Goal: Task Accomplishment & Management: Complete application form

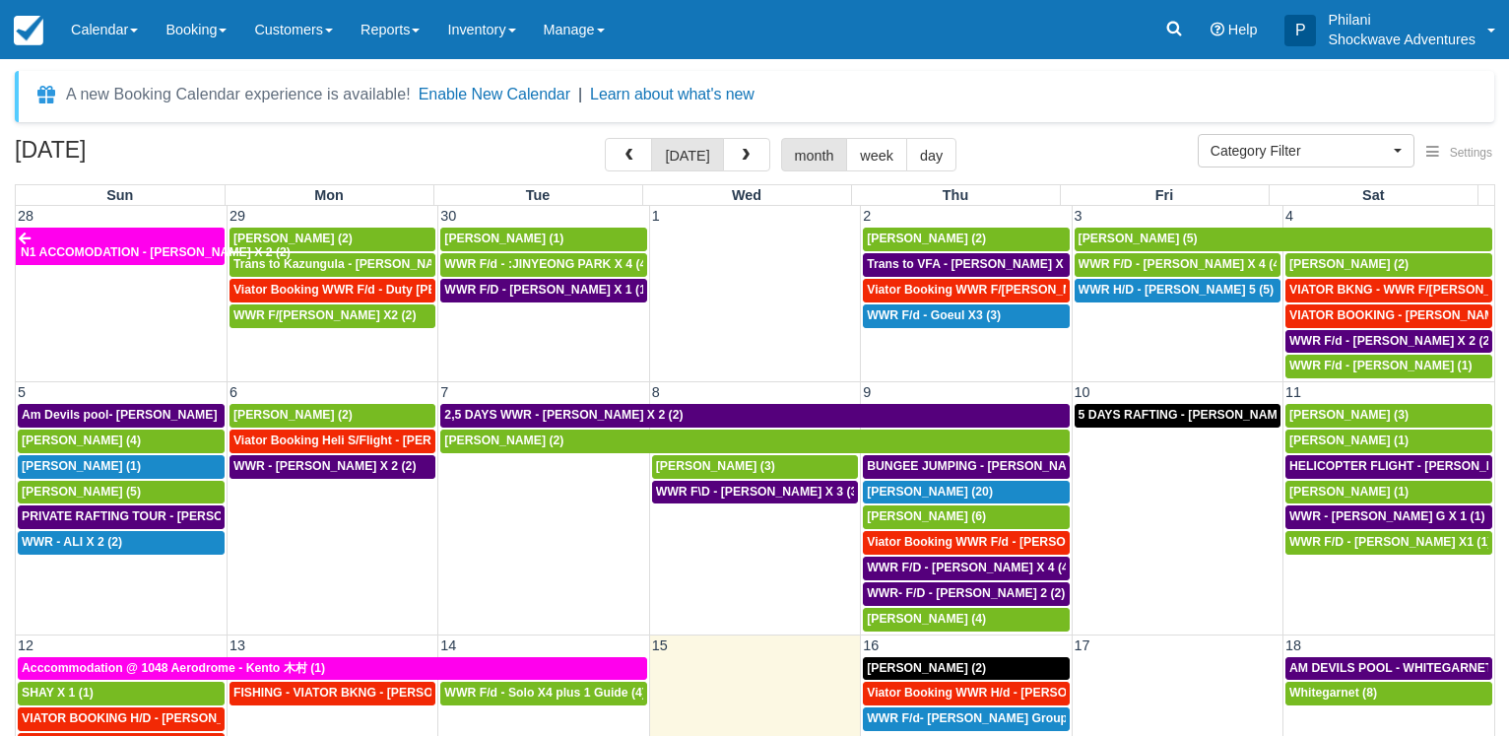
select select
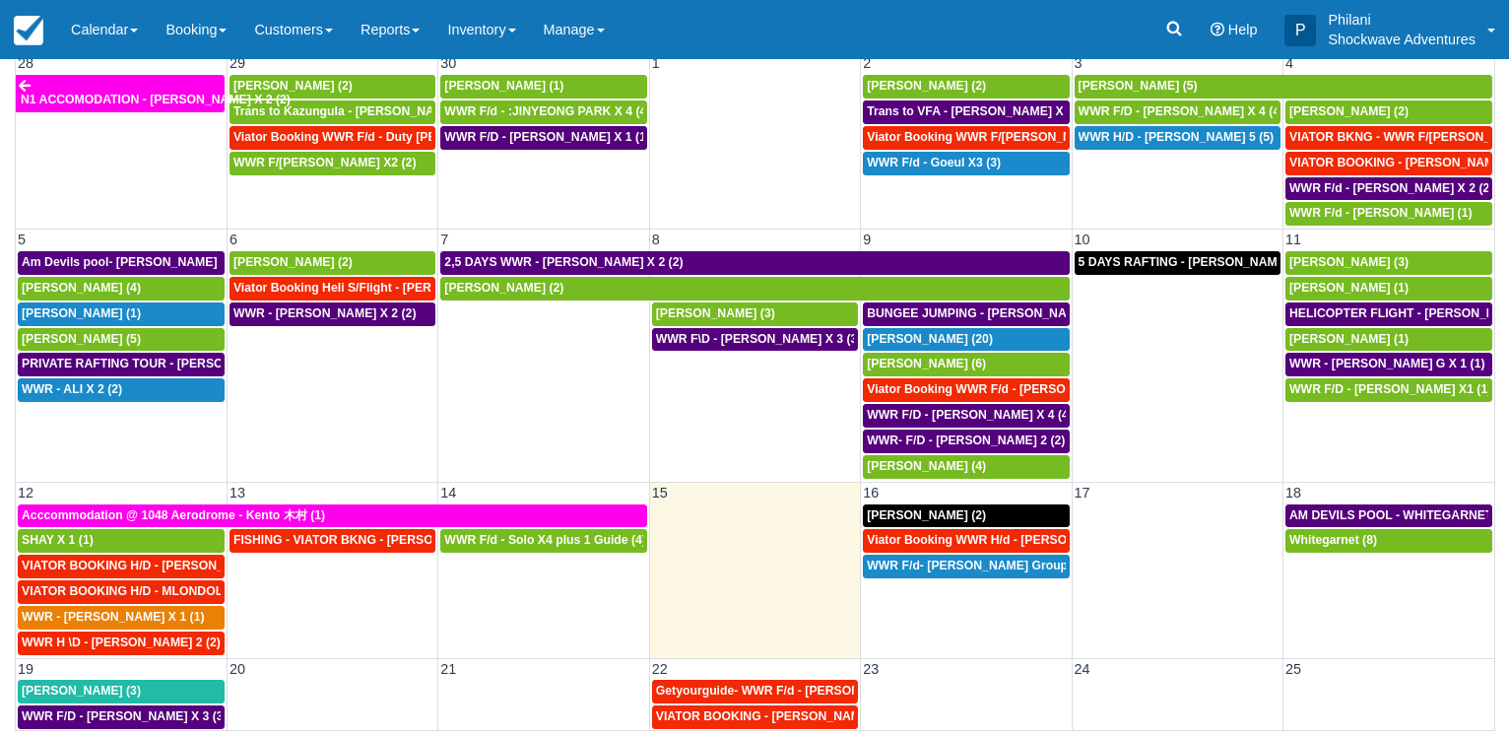
scroll to position [185, 0]
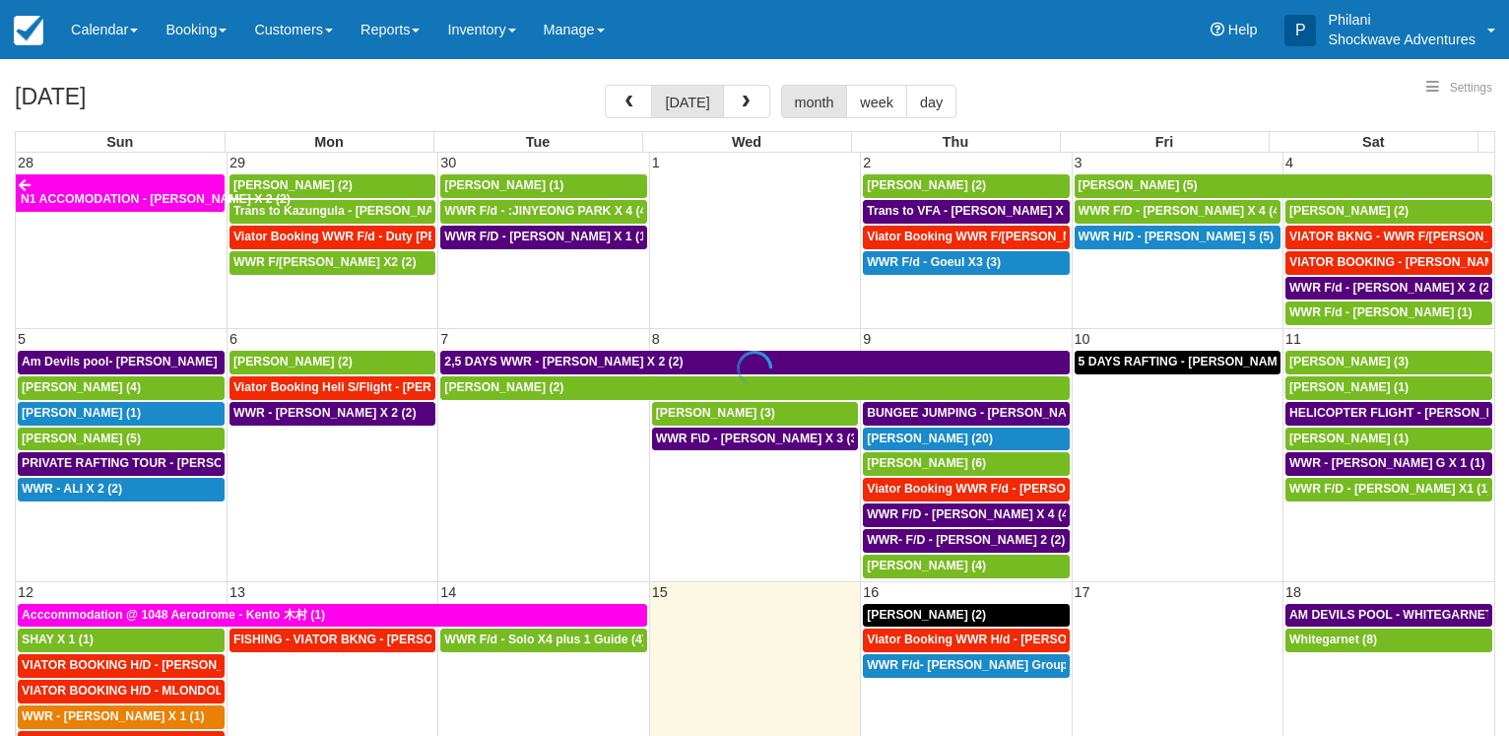
select select
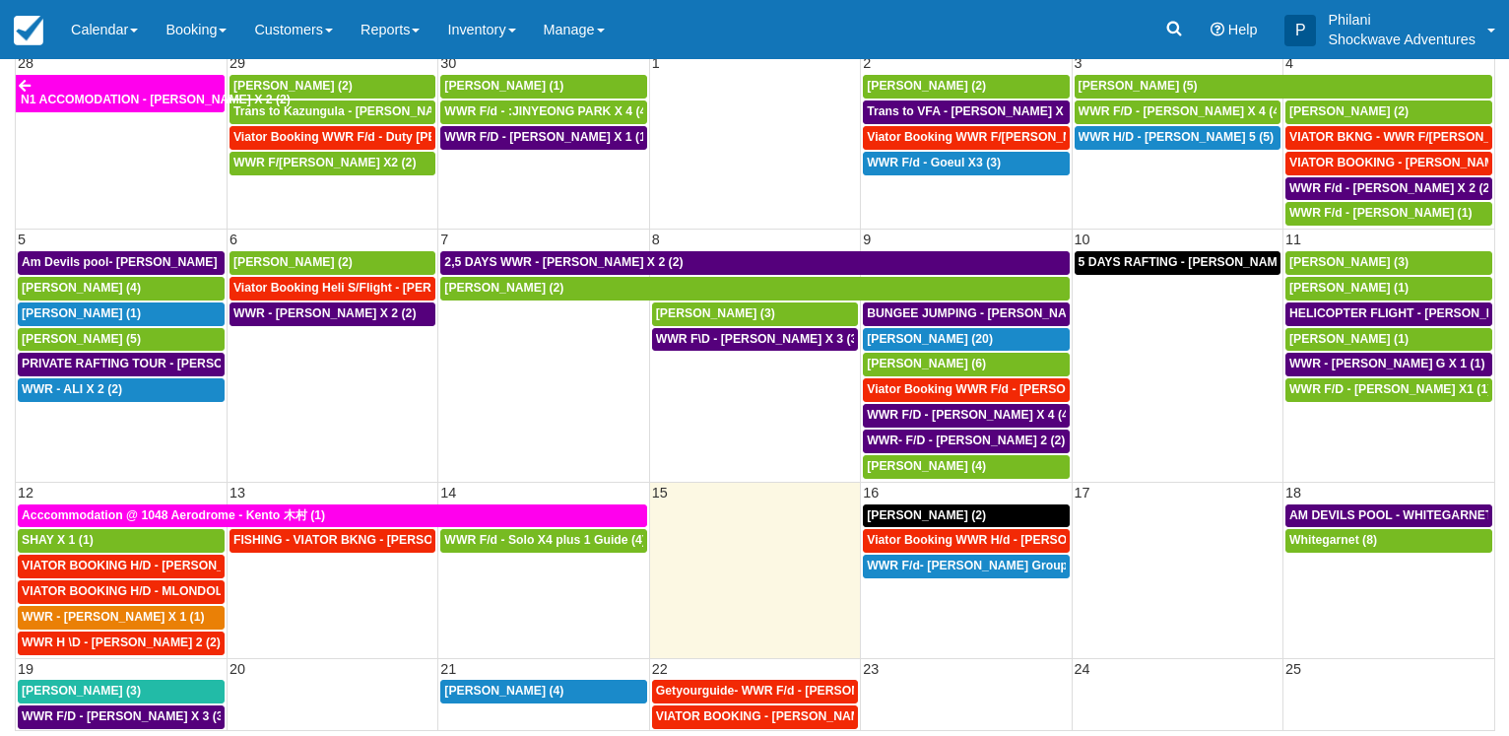
select select
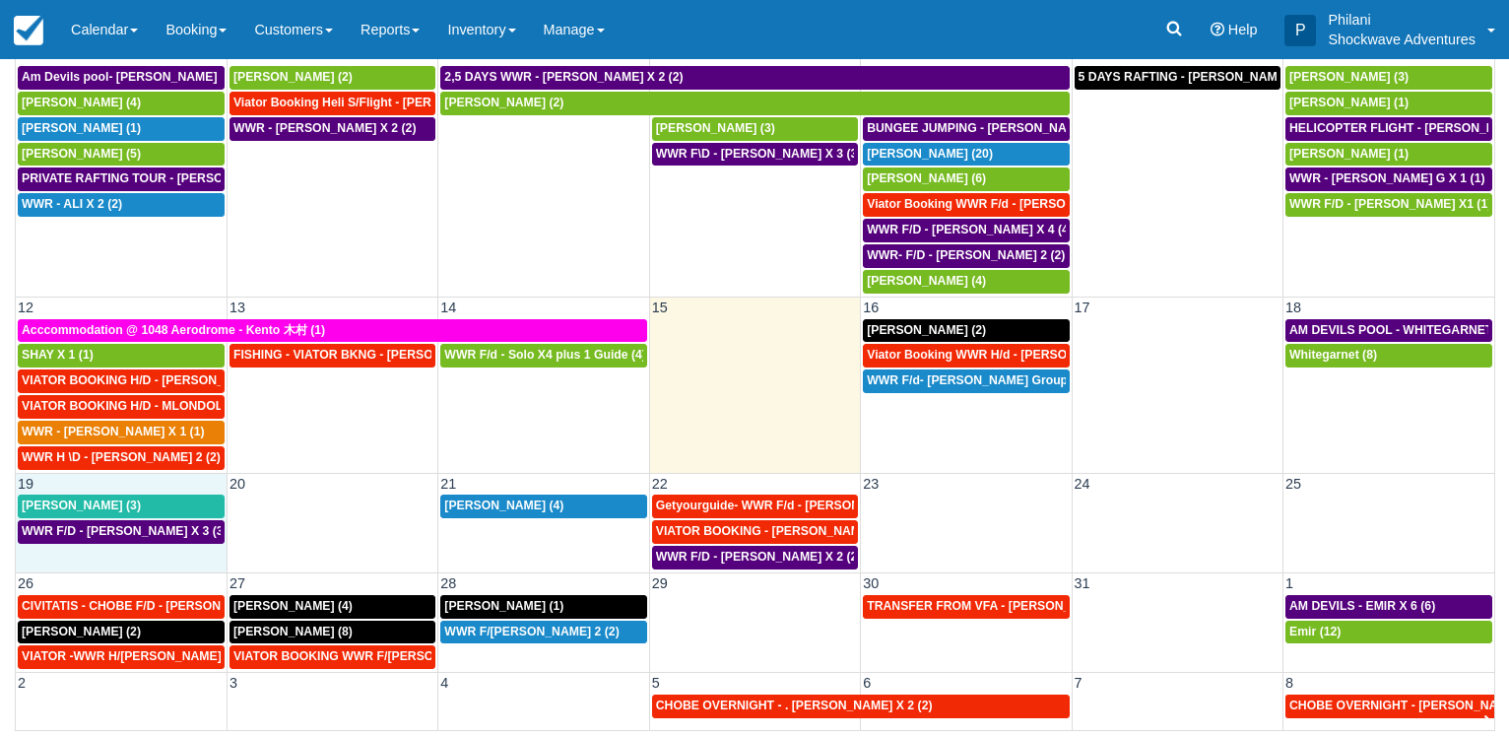
click at [138, 566] on td "WWR F/D - [PERSON_NAME] X 3 (3)" at bounding box center [121, 544] width 211 height 51
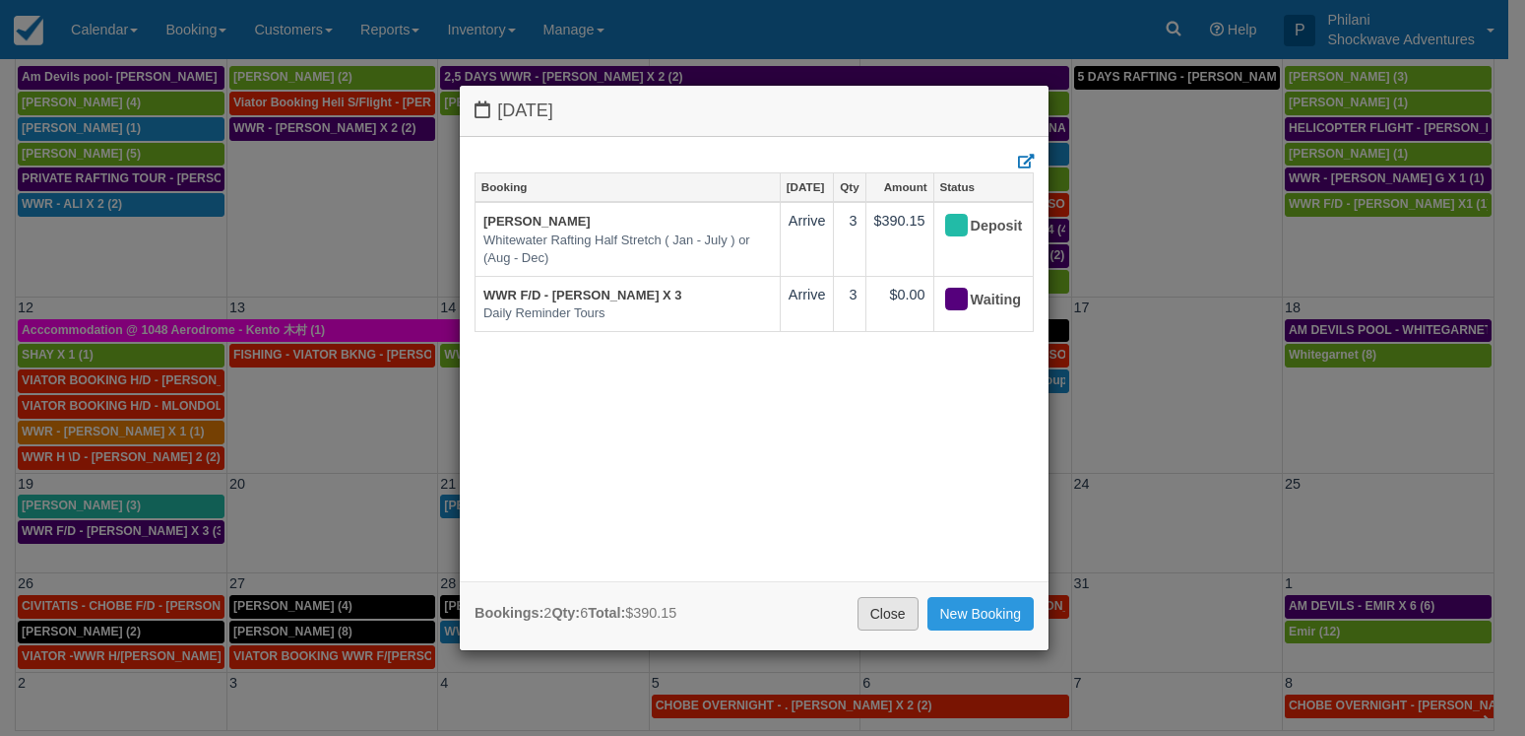
click at [889, 617] on link "Close" at bounding box center [888, 613] width 61 height 33
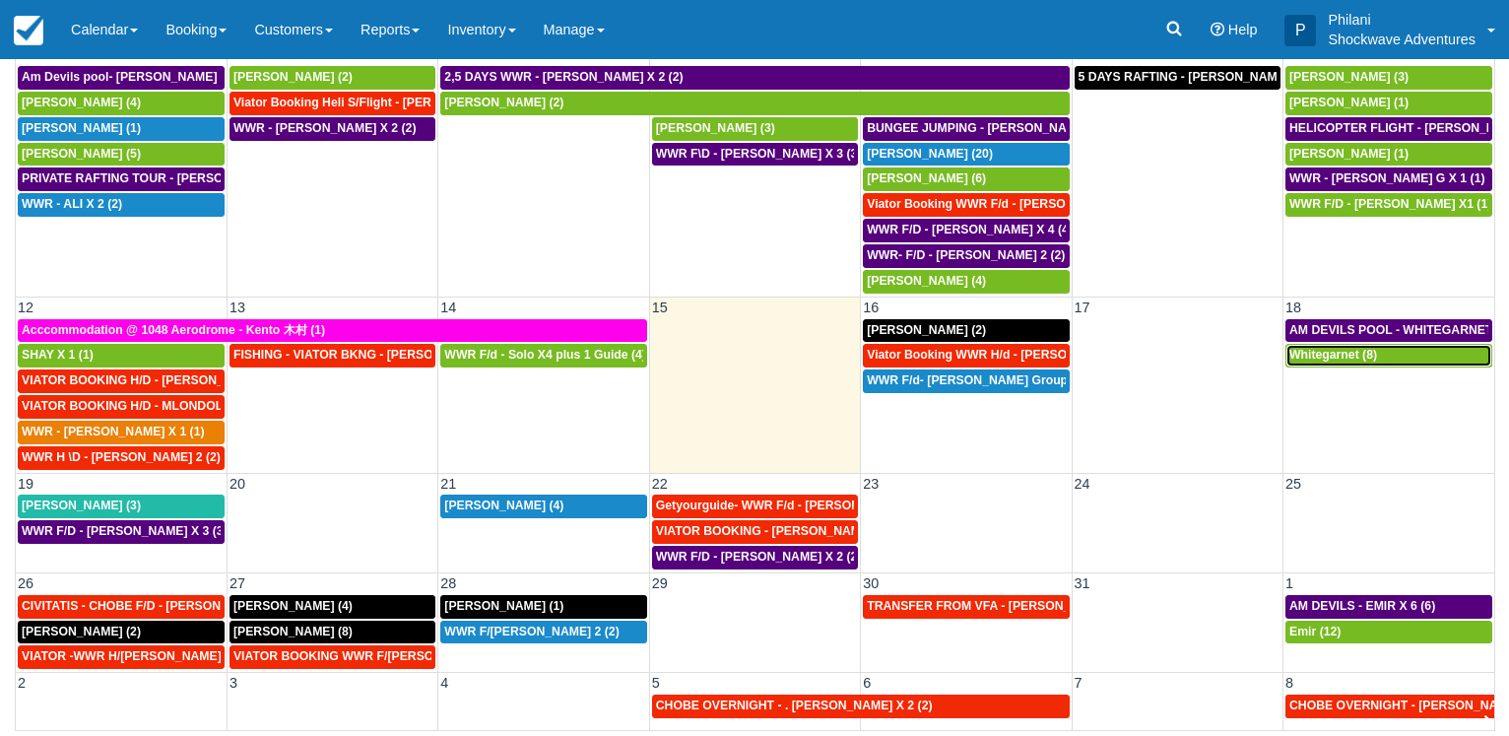
click at [1368, 357] on div "Whitegarnet (8)" at bounding box center [1388, 356] width 199 height 16
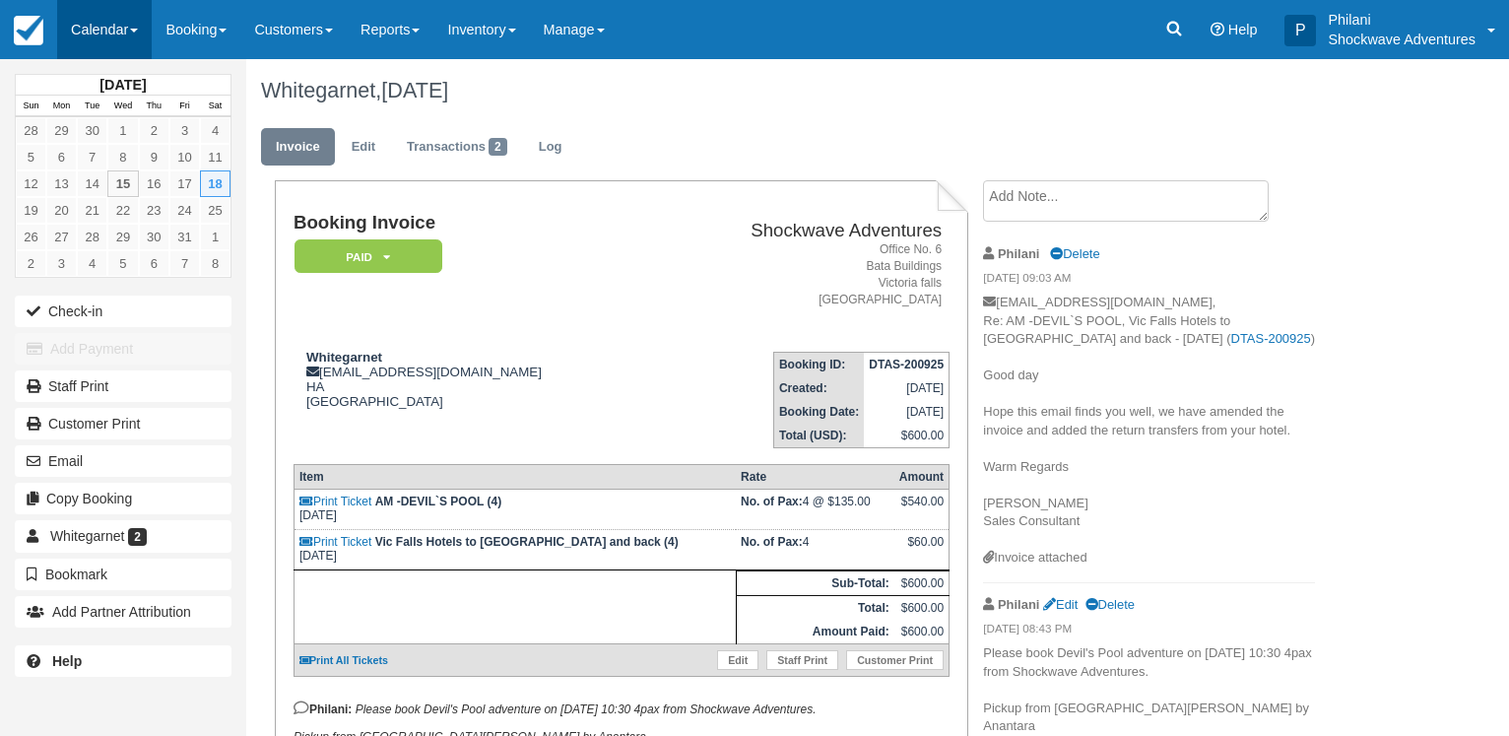
click at [106, 27] on link "Calendar" at bounding box center [104, 29] width 95 height 59
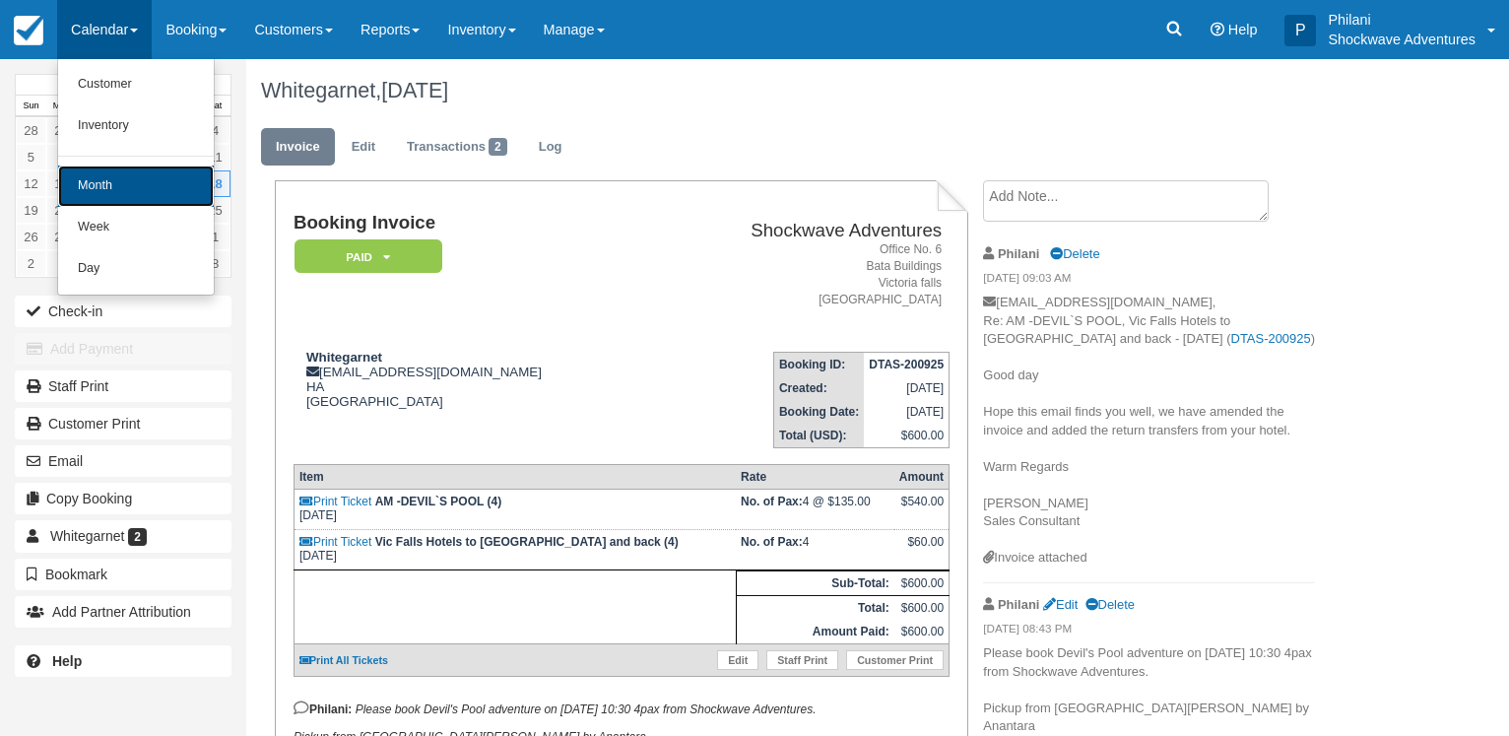
click at [110, 182] on link "Month" at bounding box center [136, 185] width 156 height 41
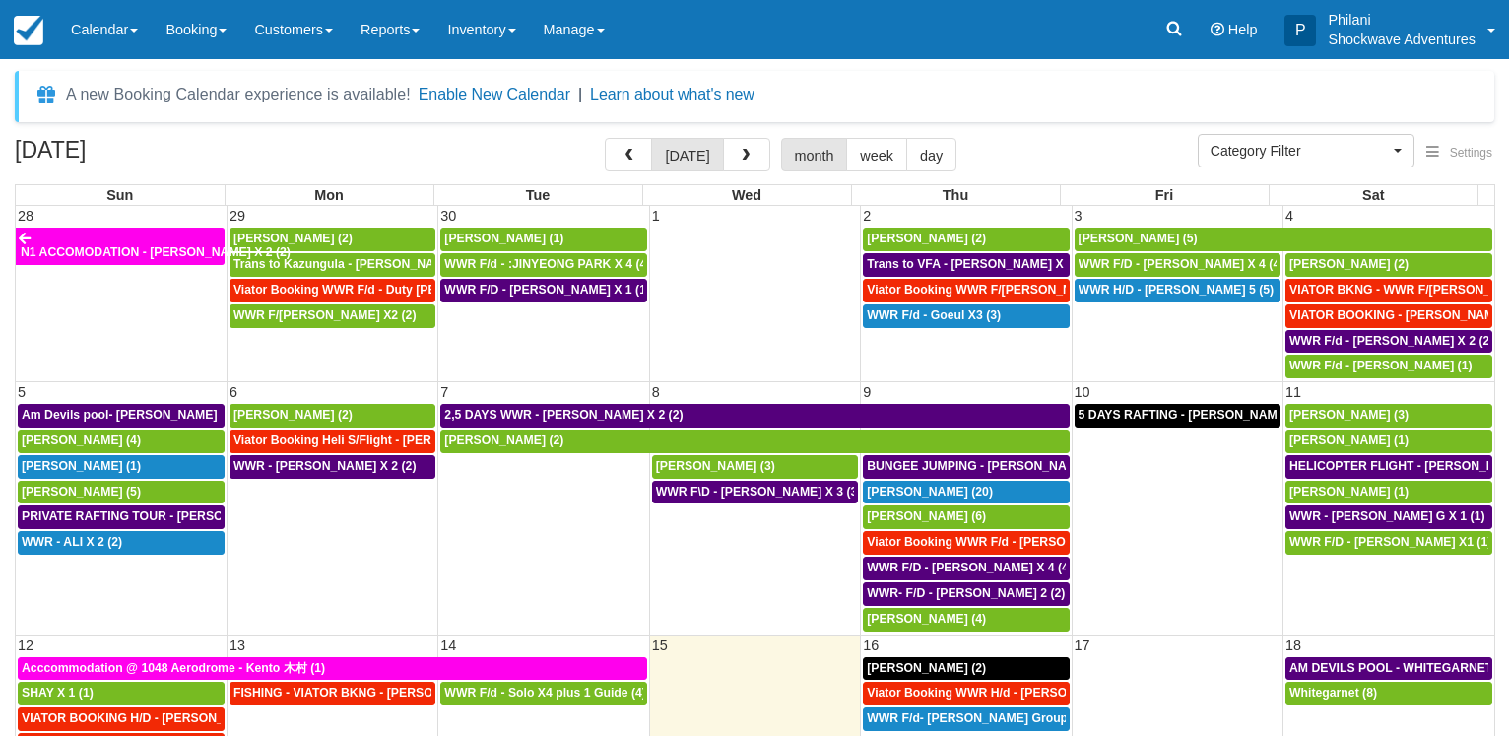
select select
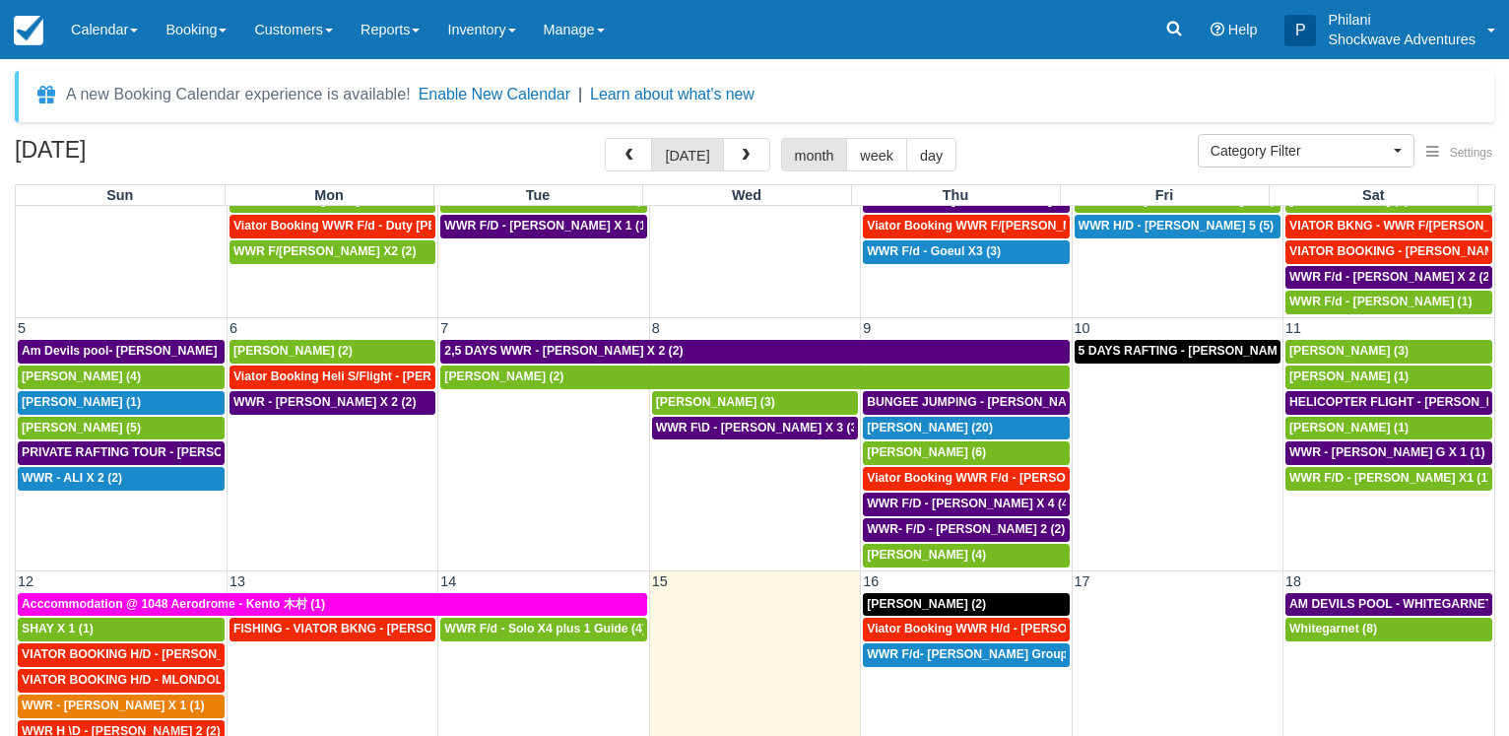
scroll to position [185, 0]
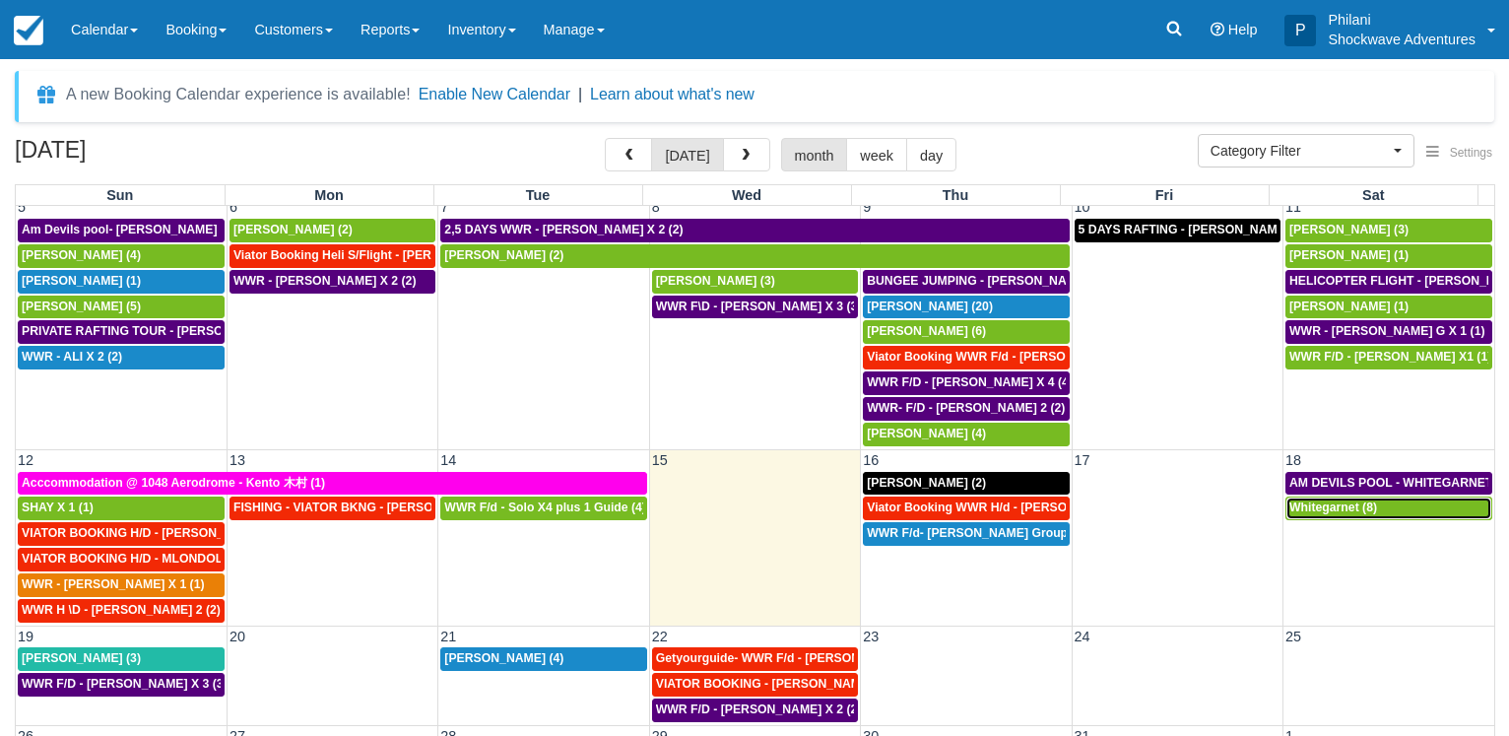
click at [1320, 510] on span "Whitegarnet (8)" at bounding box center [1333, 507] width 88 height 14
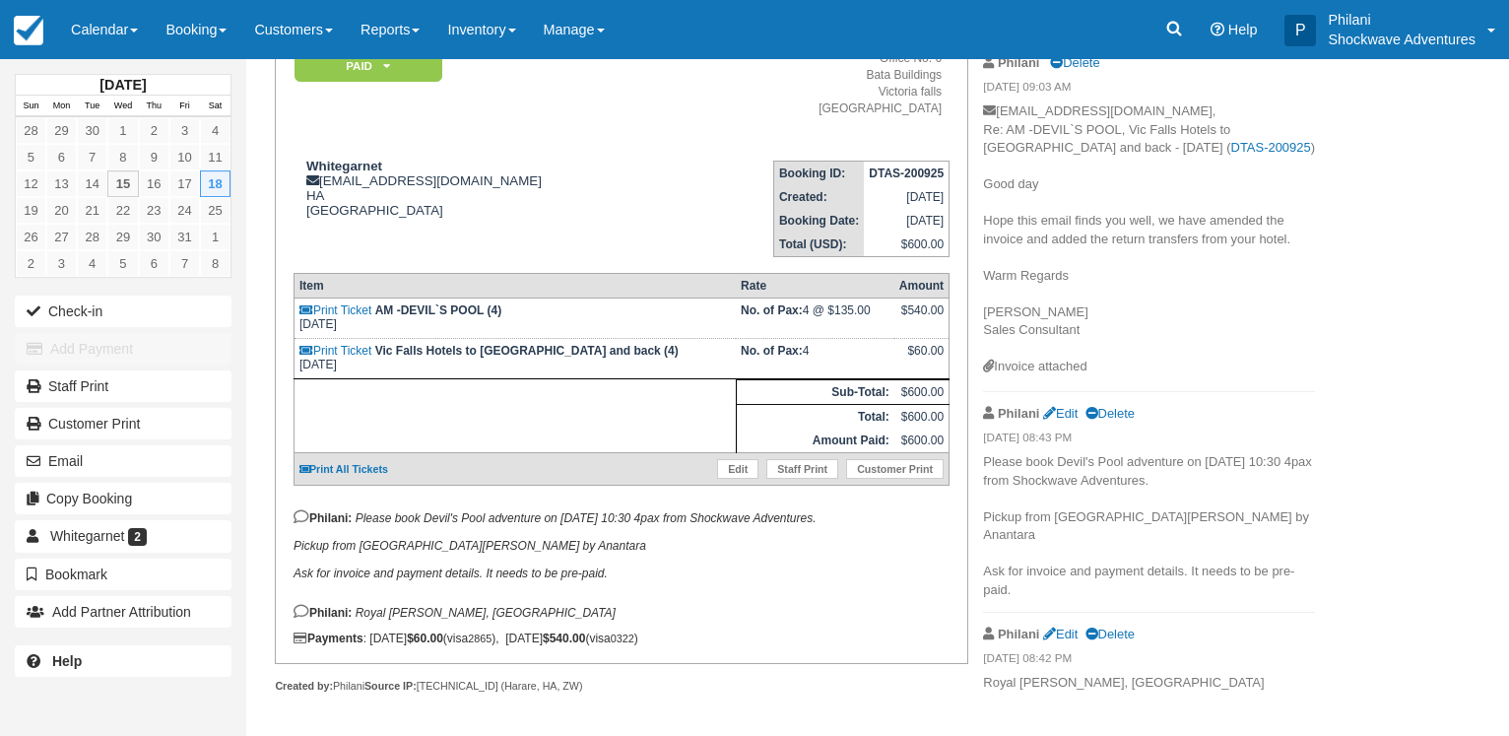
scroll to position [201, 0]
click at [86, 8] on link "Calendar" at bounding box center [104, 29] width 95 height 59
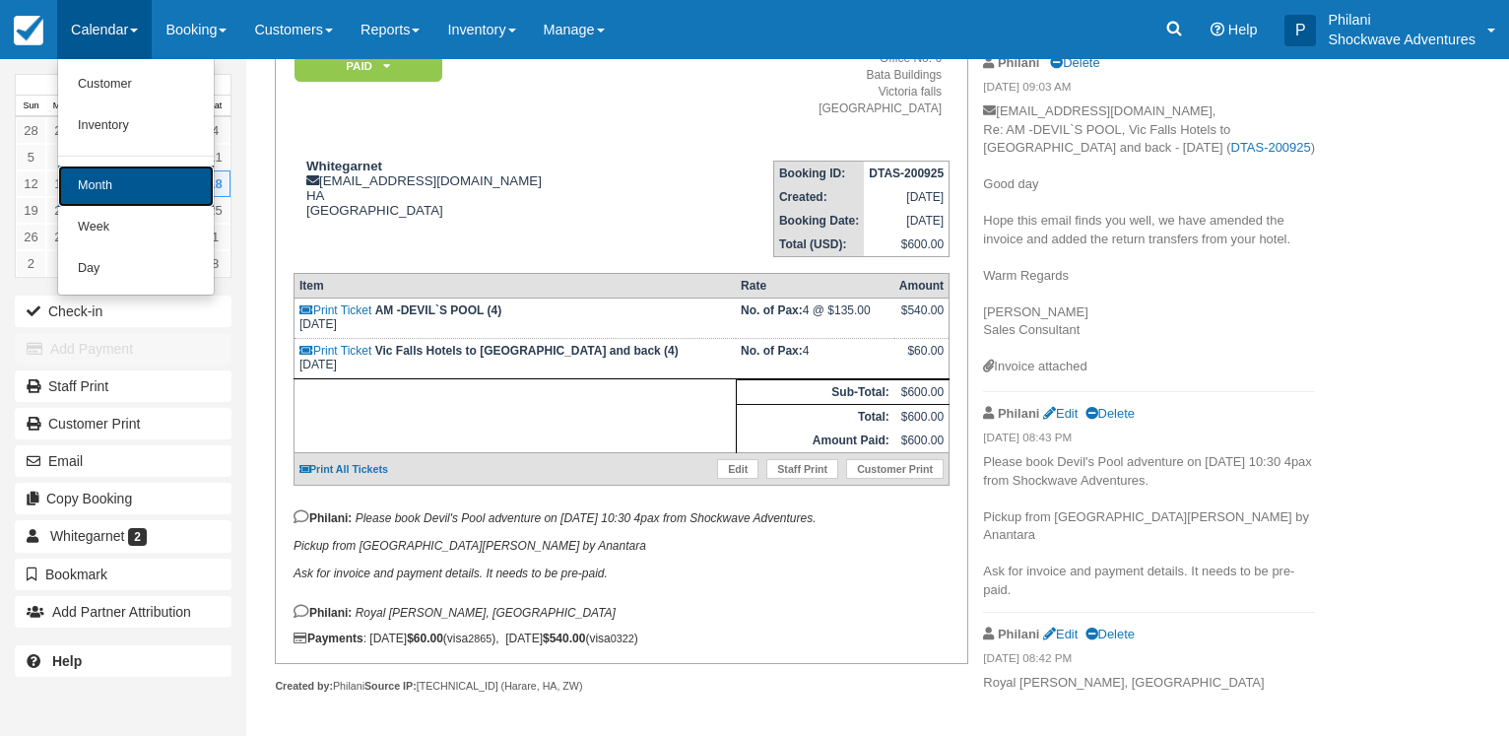
click at [75, 185] on link "Month" at bounding box center [136, 185] width 156 height 41
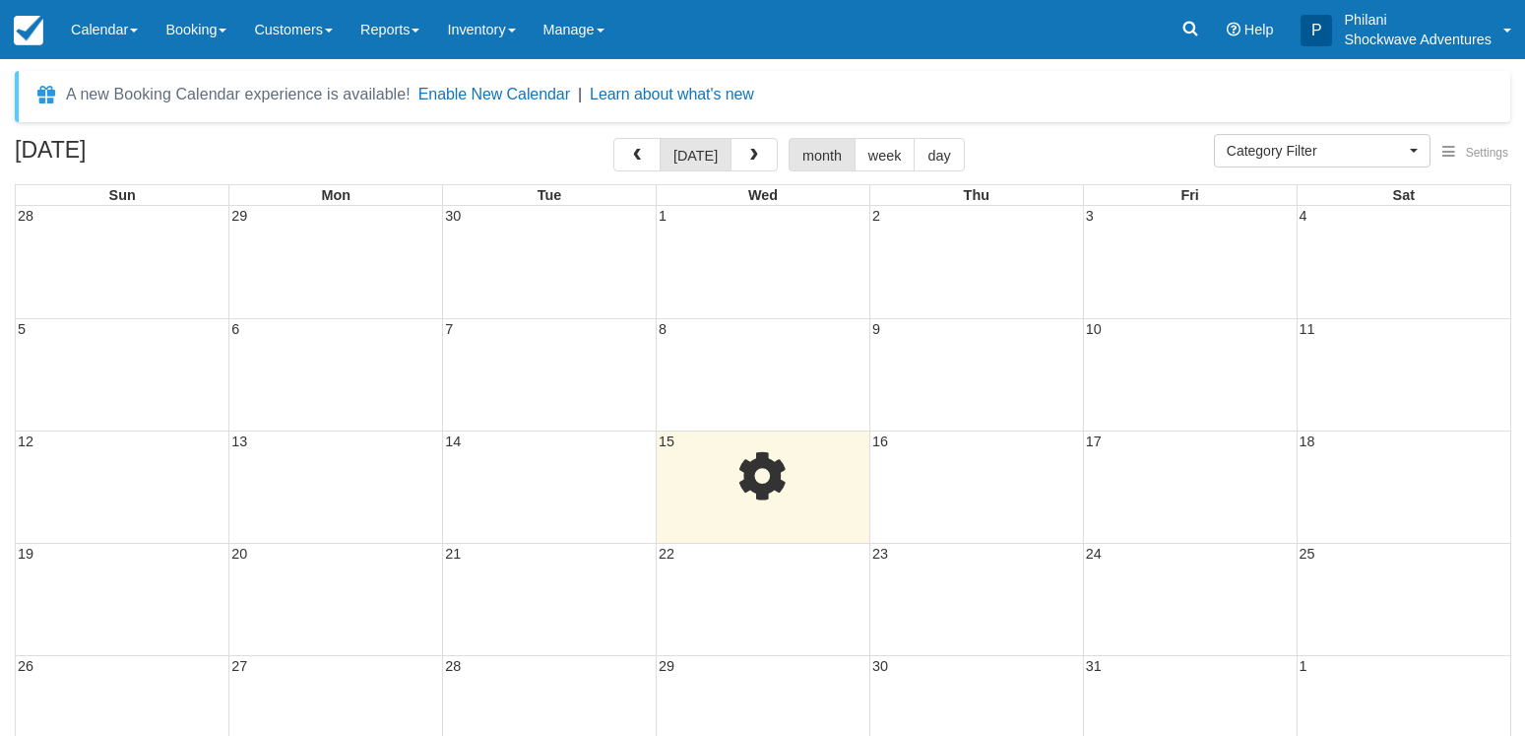
select select
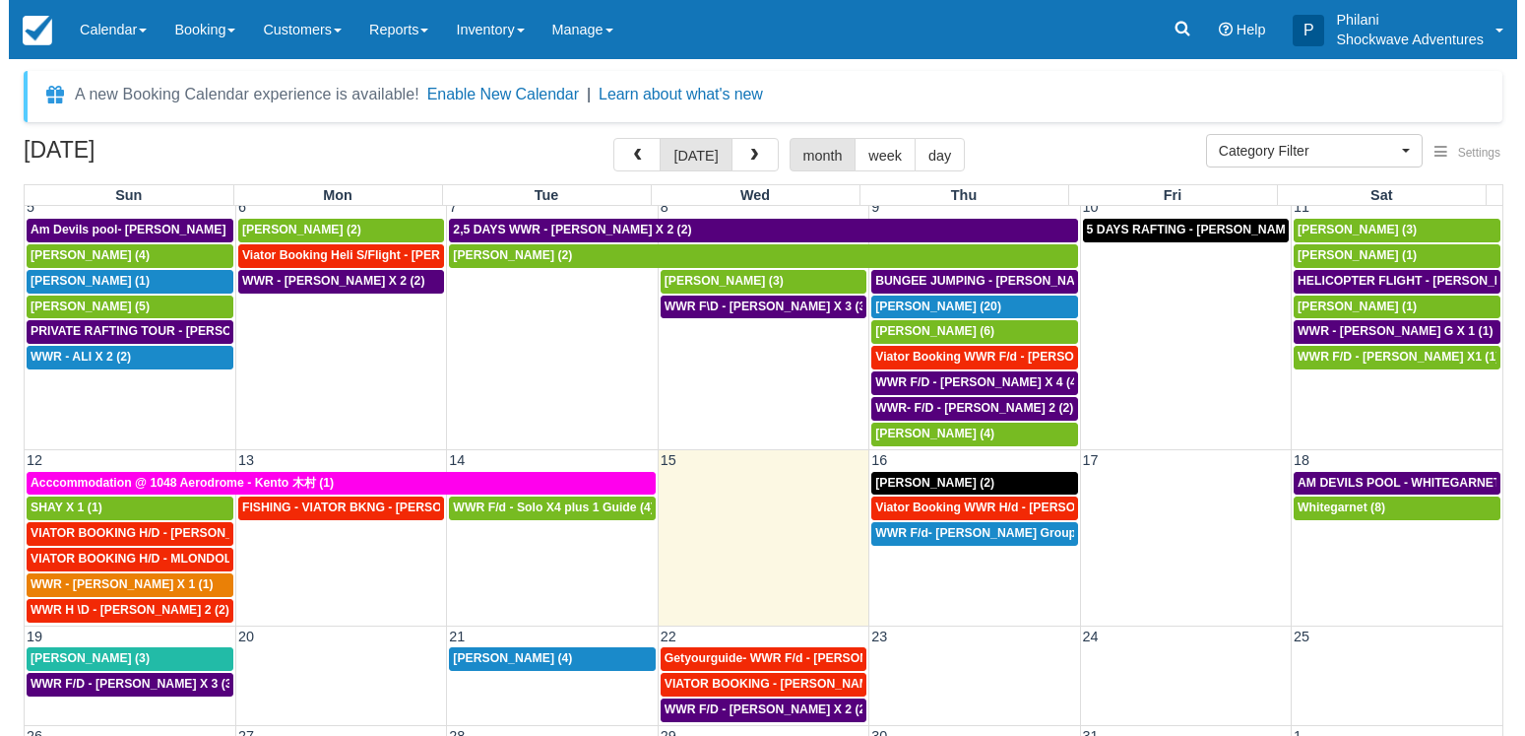
scroll to position [153, 0]
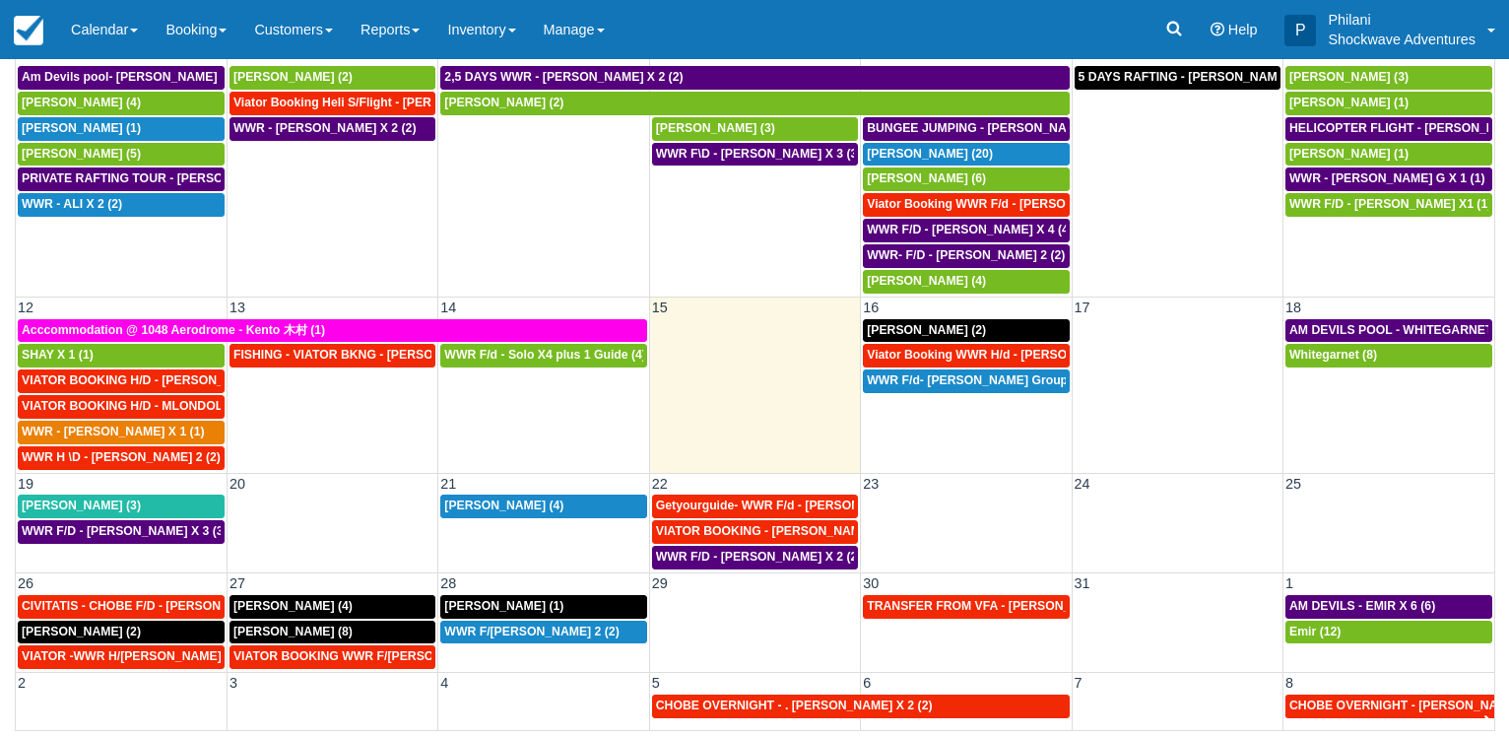
click at [92, 549] on td "WWR F/D - CARLOTTA BLENKINSOPP X 3 (3)" at bounding box center [121, 544] width 211 height 51
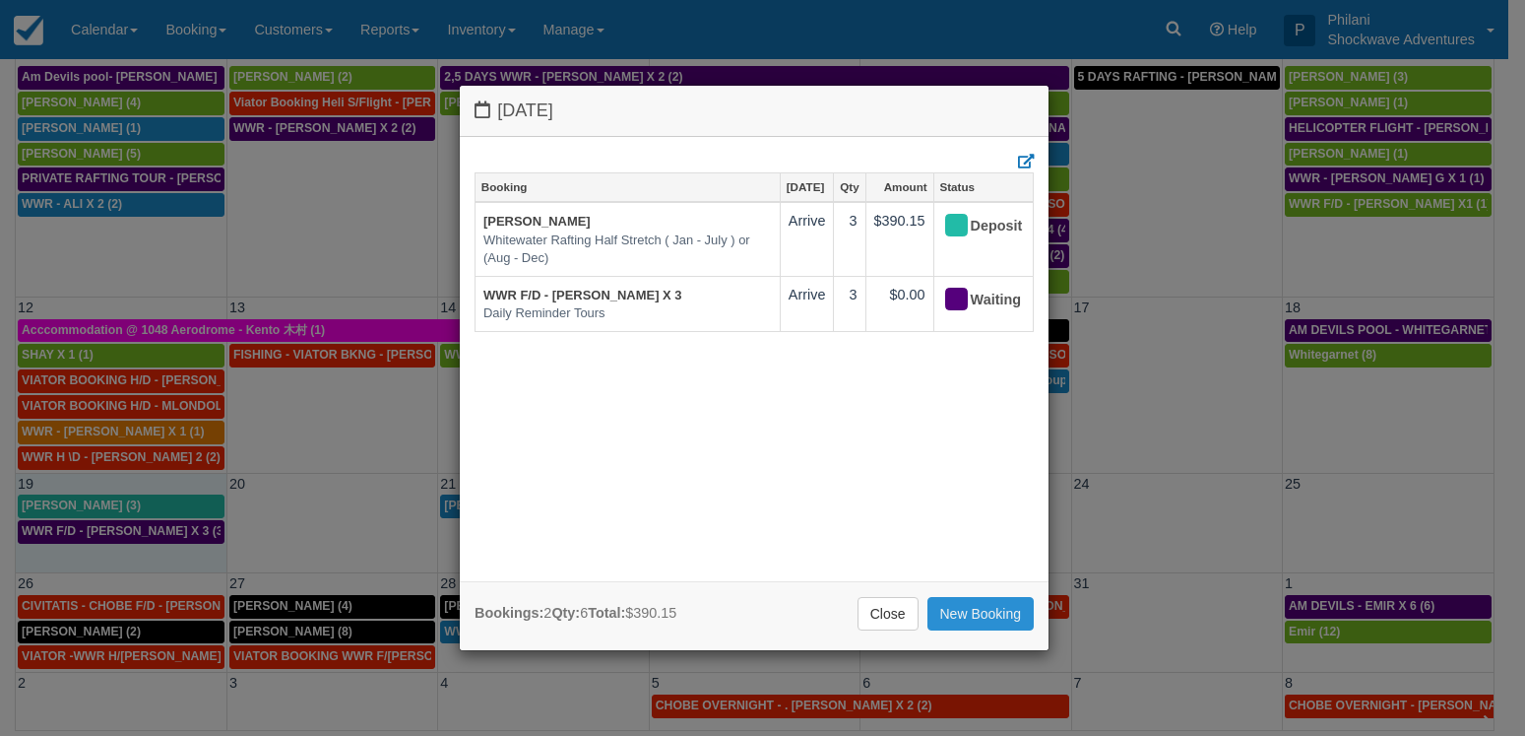
click at [982, 612] on link "New Booking" at bounding box center [981, 613] width 107 height 33
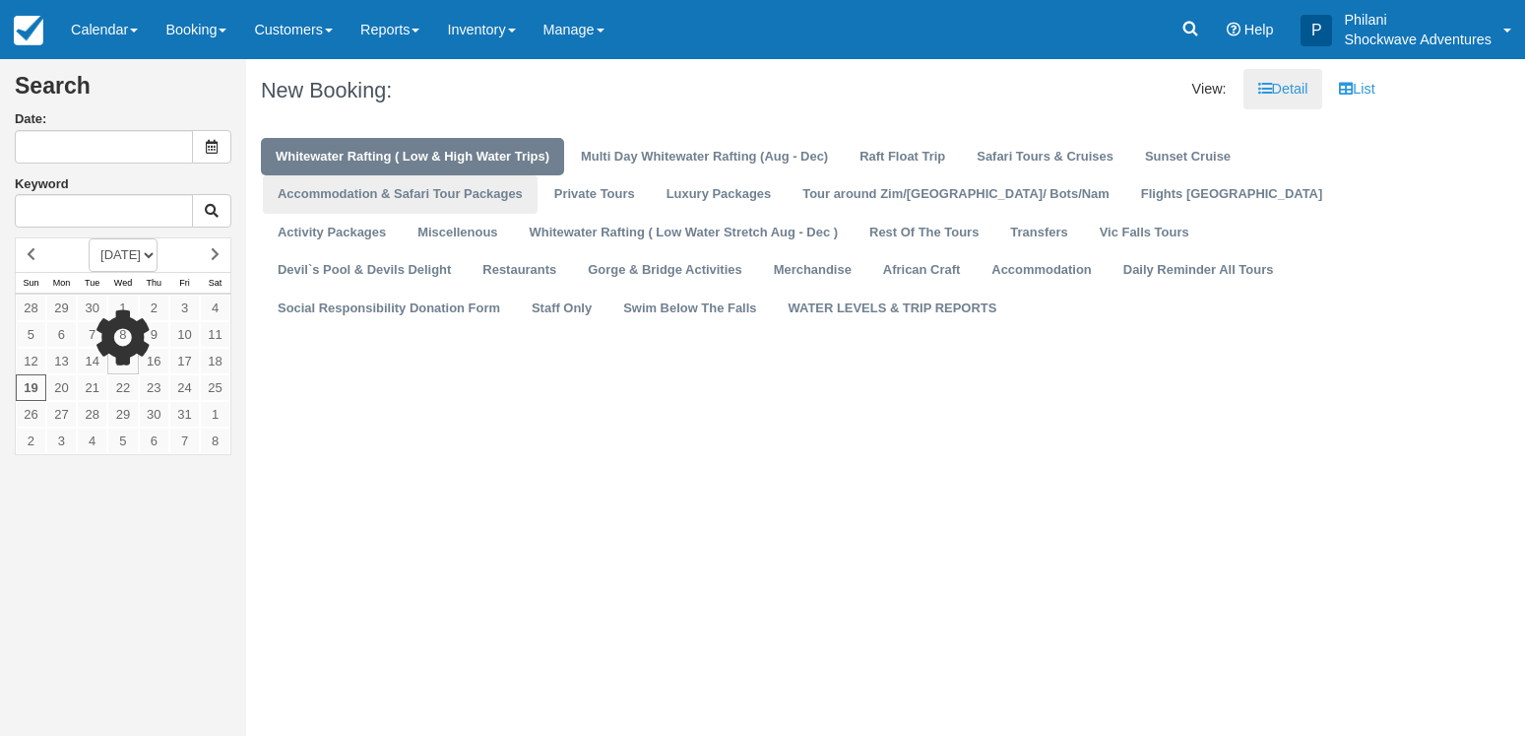
type input "[DATE]"
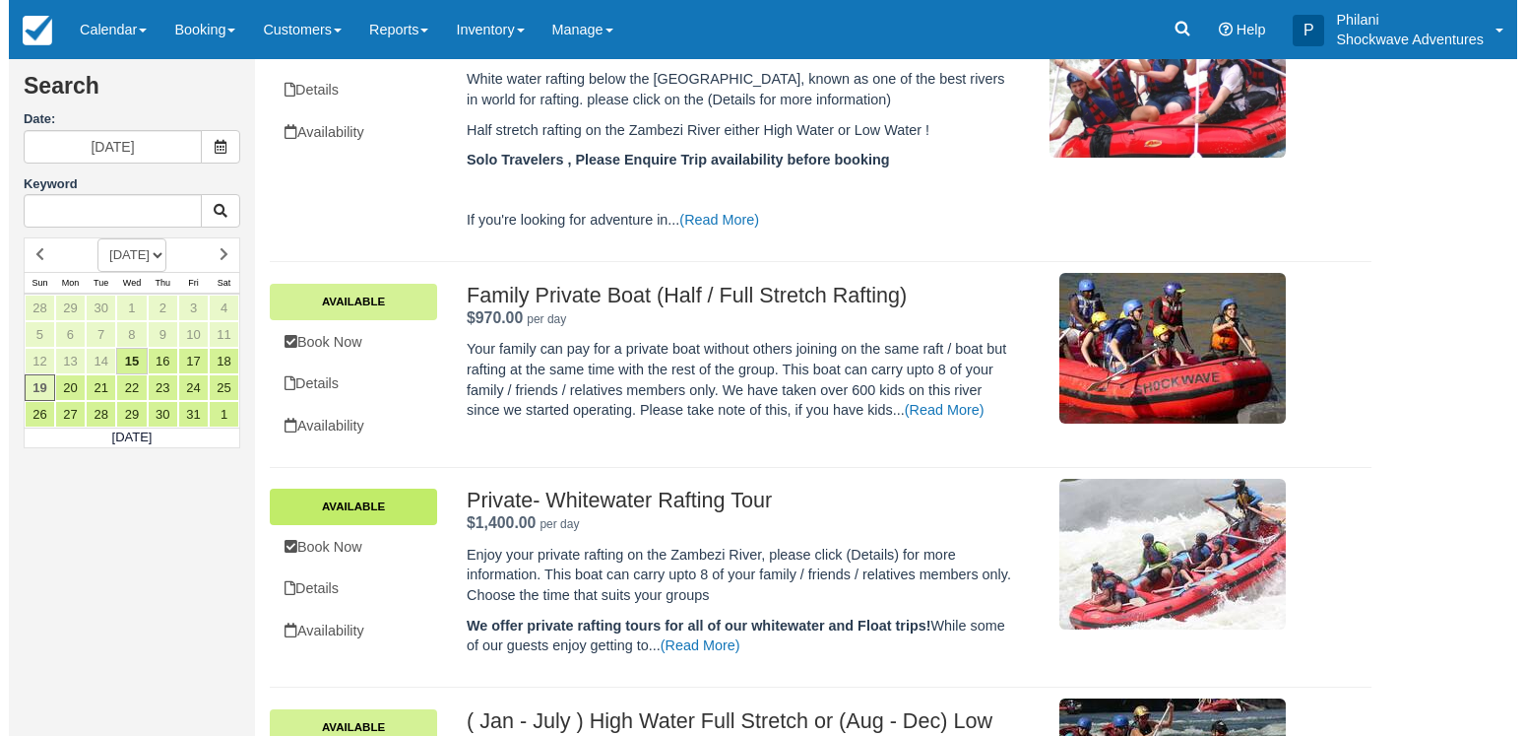
scroll to position [768, 0]
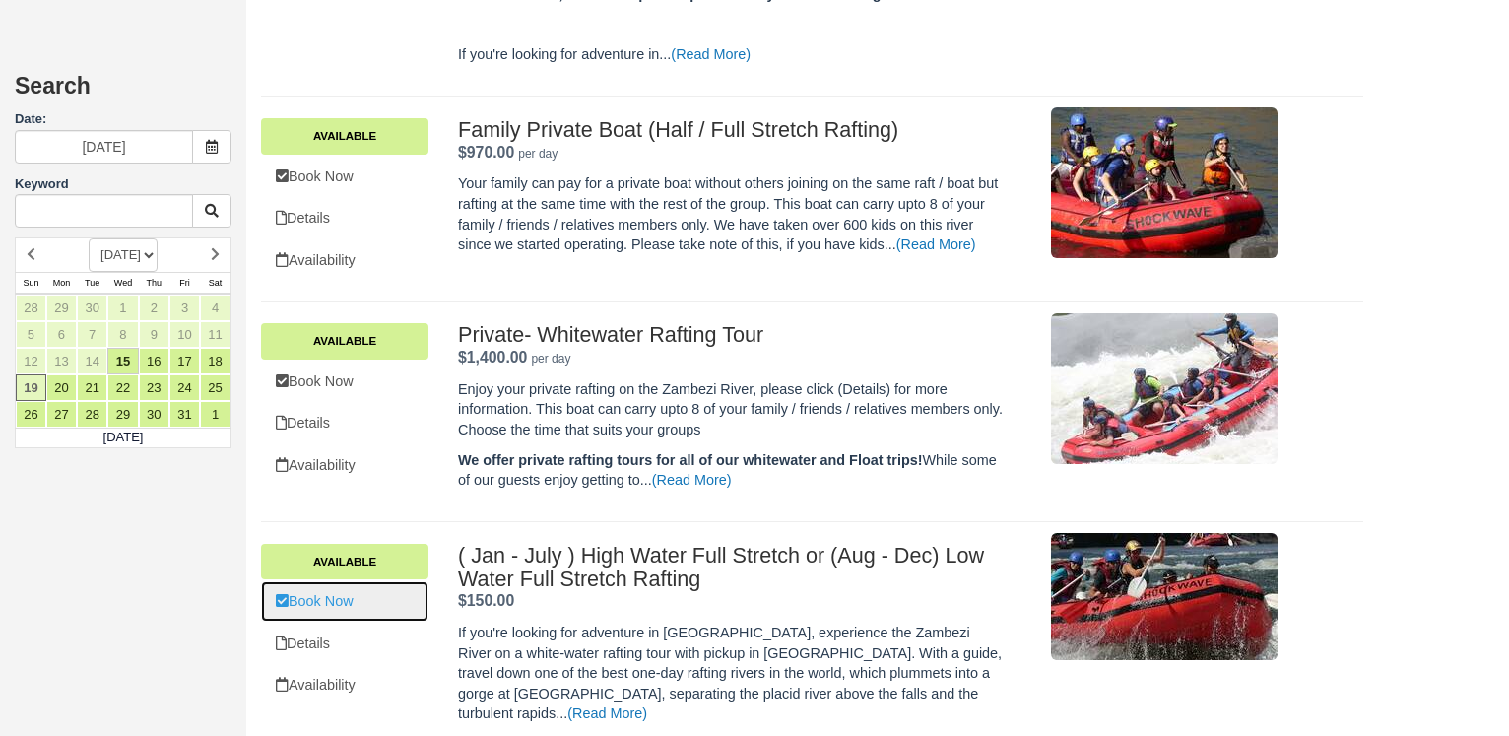
click at [330, 611] on link "Book Now" at bounding box center [344, 601] width 167 height 40
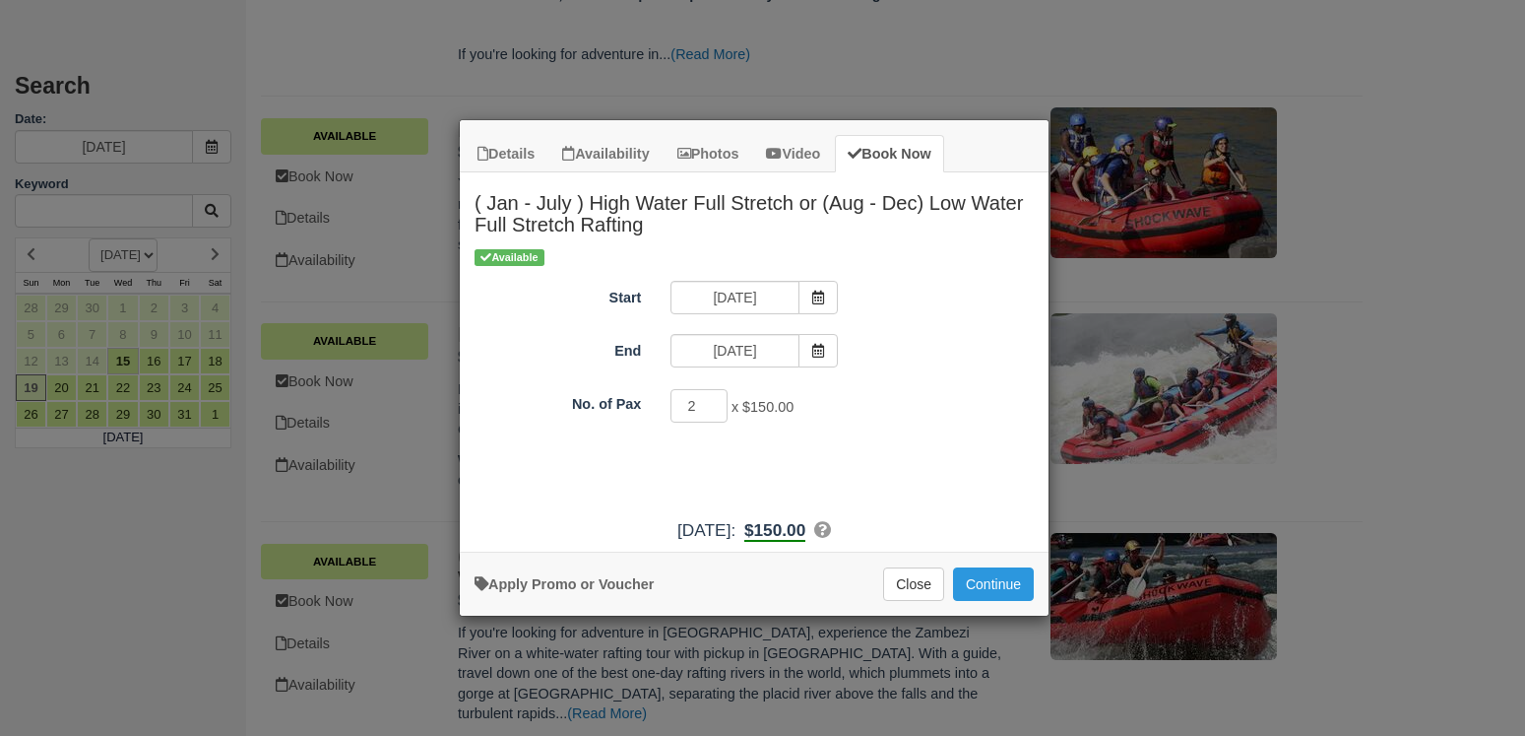
type input "2"
click at [712, 398] on input "2" at bounding box center [699, 405] width 57 height 33
click at [986, 595] on button "Continue" at bounding box center [993, 583] width 81 height 33
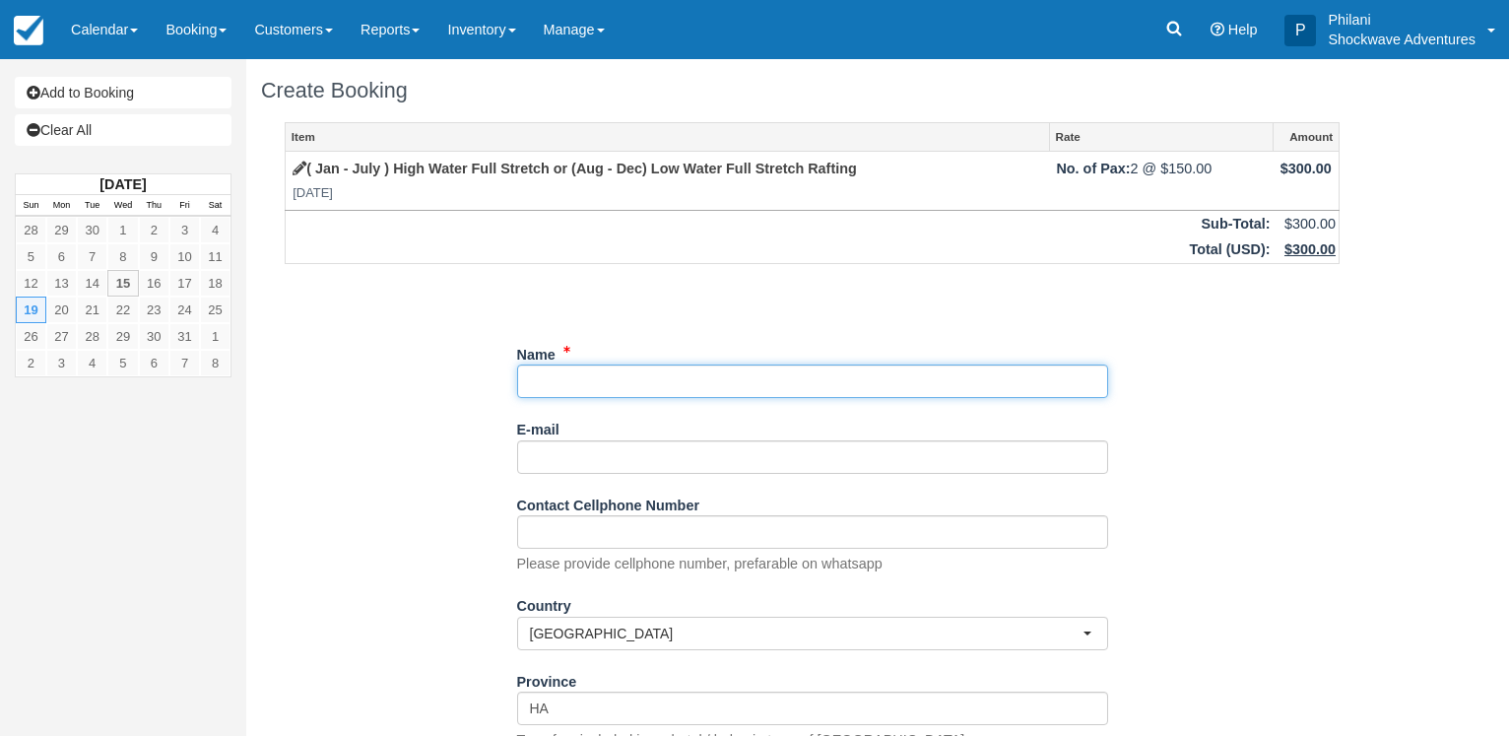
click at [600, 385] on input "Name" at bounding box center [812, 380] width 591 height 33
paste input "Ashcroft, Callum"
click at [766, 385] on input "Name" at bounding box center [812, 380] width 591 height 33
click at [805, 376] on input "Name" at bounding box center [812, 380] width 591 height 33
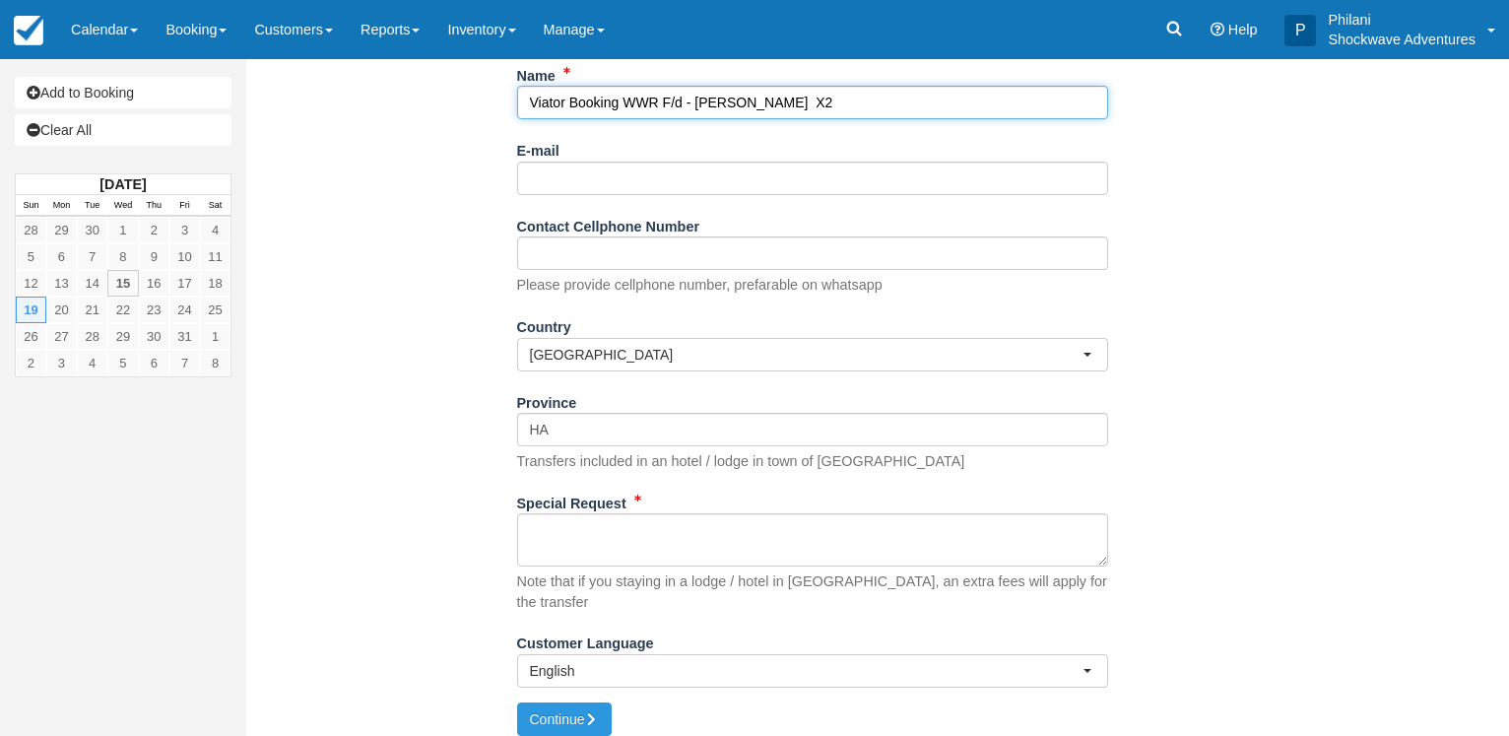
type input "Viator Booking WWR F/d - Ashcroft Callum X2"
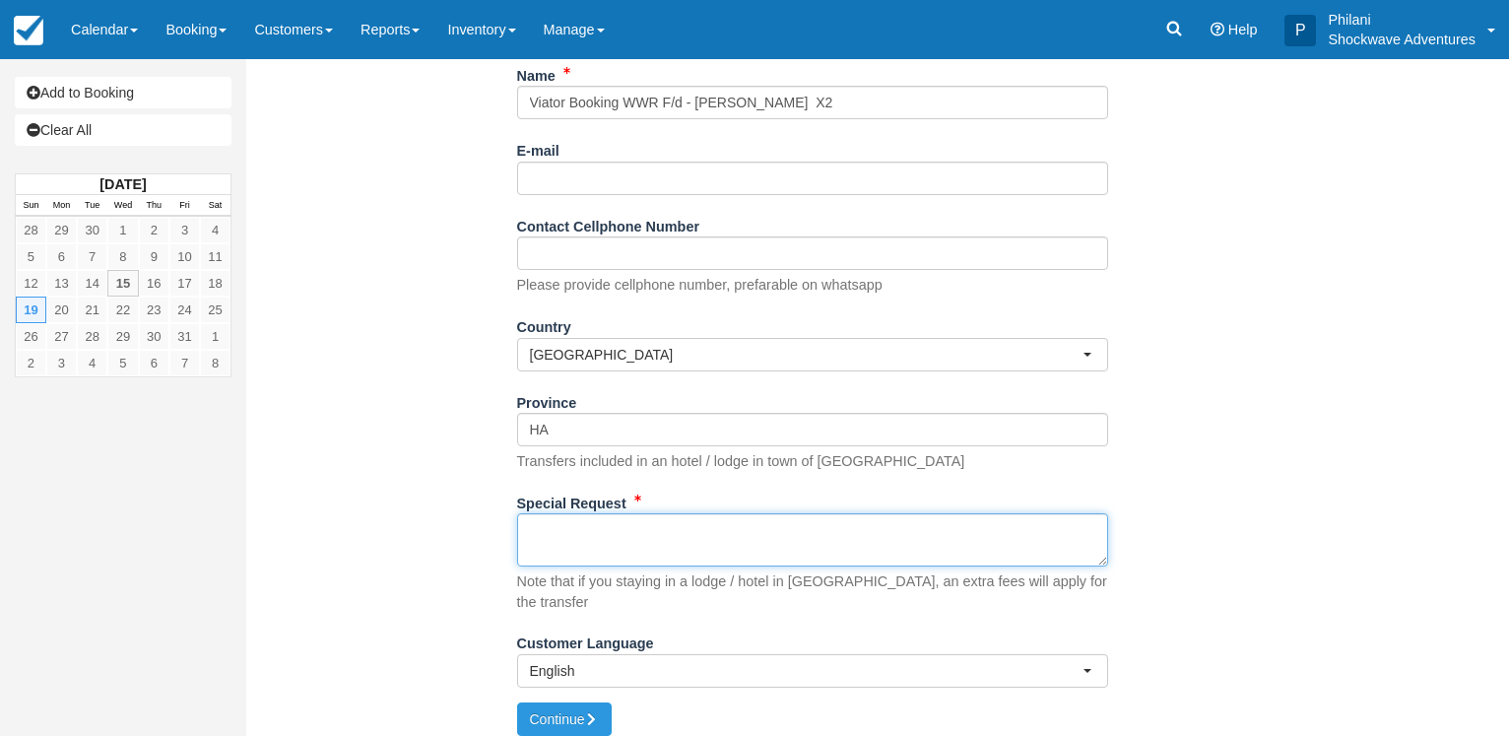
click at [685, 533] on textarea "Special Request" at bounding box center [812, 539] width 591 height 53
paste textarea "Customer Ashcroft, Callum Customer email S-9f1dfab0f783448ba47bc9e73a08519a+132…"
type textarea "Customer Ashcroft, Callum Customer email S-9f1dfab0f783448ba47bc9e73a08519a+132…"
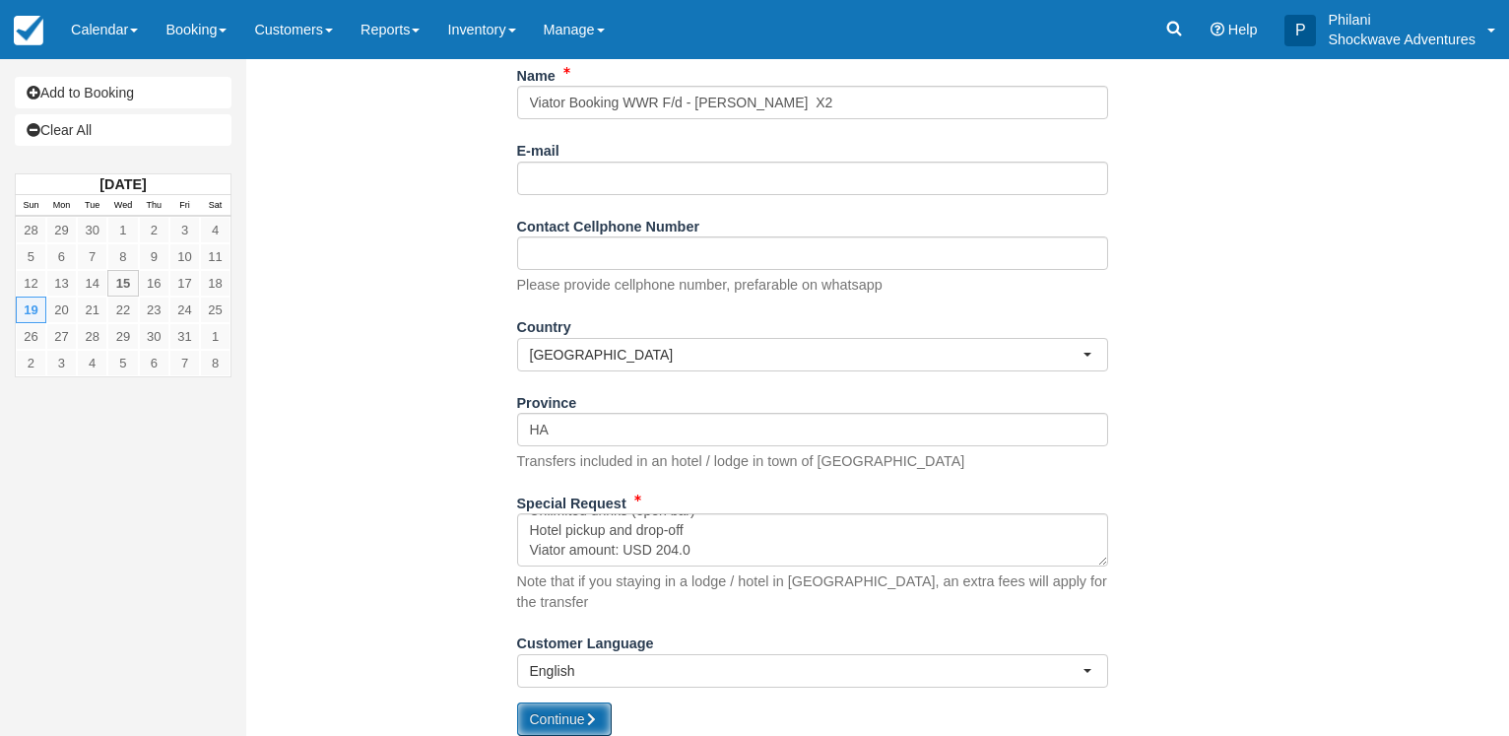
click at [580, 704] on button "Continue" at bounding box center [564, 718] width 95 height 33
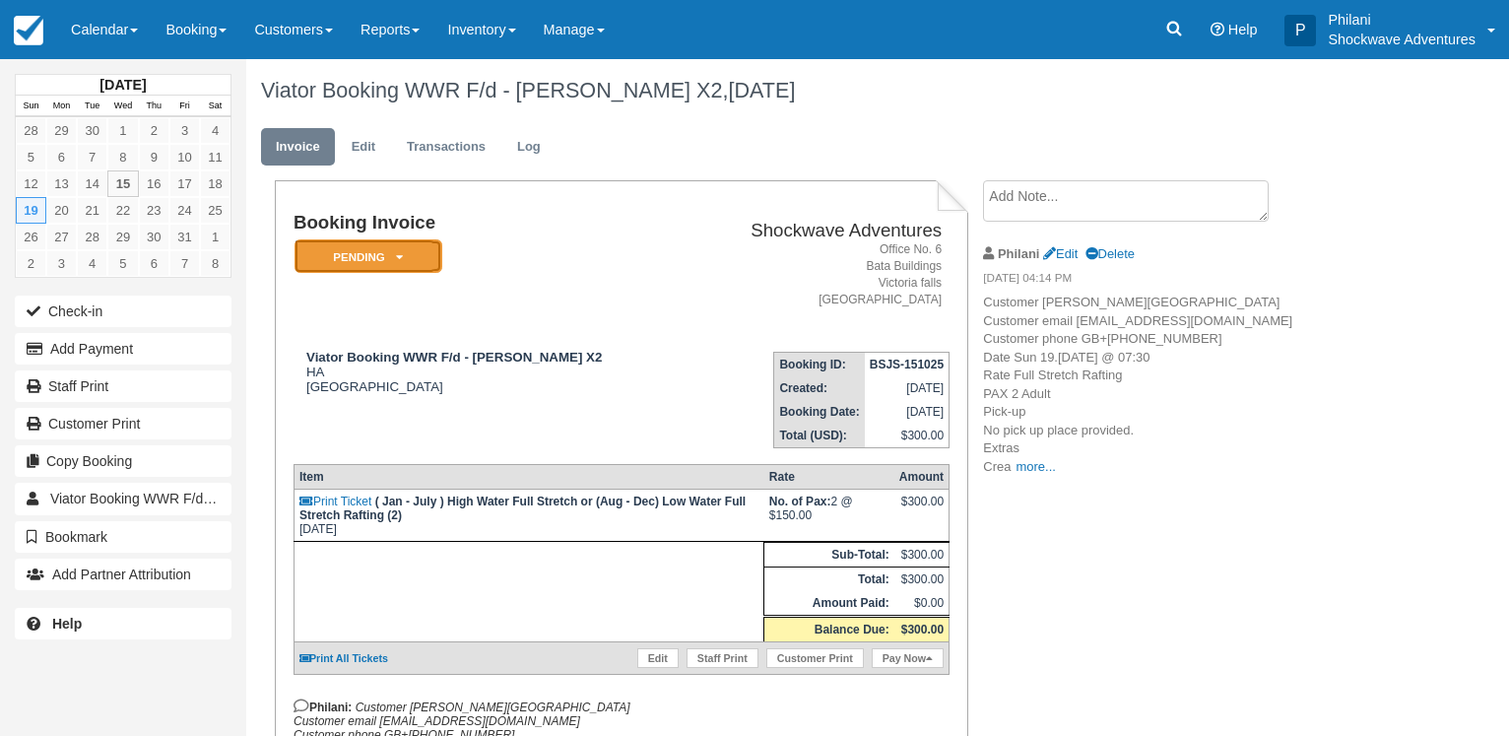
click at [421, 259] on em "Pending" at bounding box center [368, 256] width 148 height 34
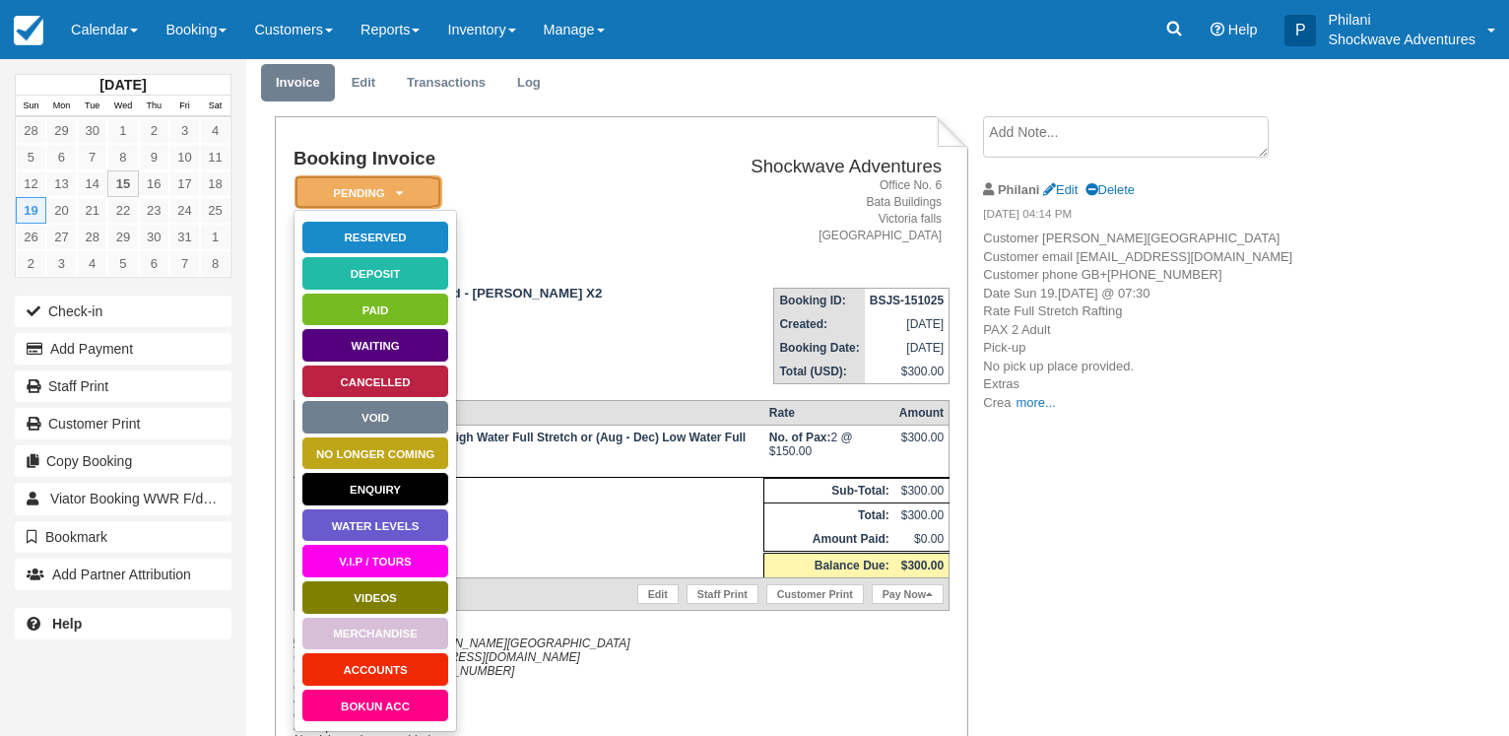
scroll to position [359, 0]
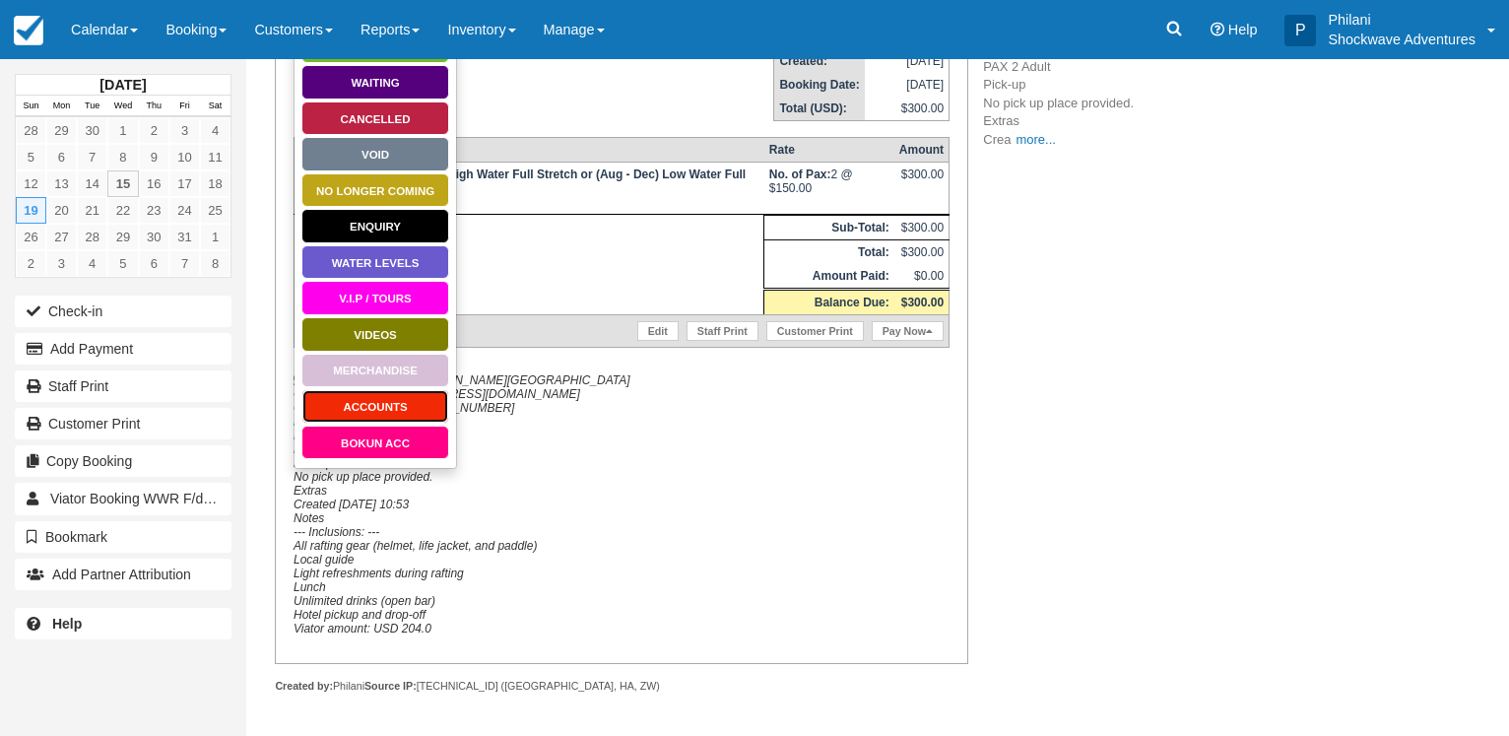
click at [375, 389] on link "ACCOUNTS" at bounding box center [375, 406] width 148 height 34
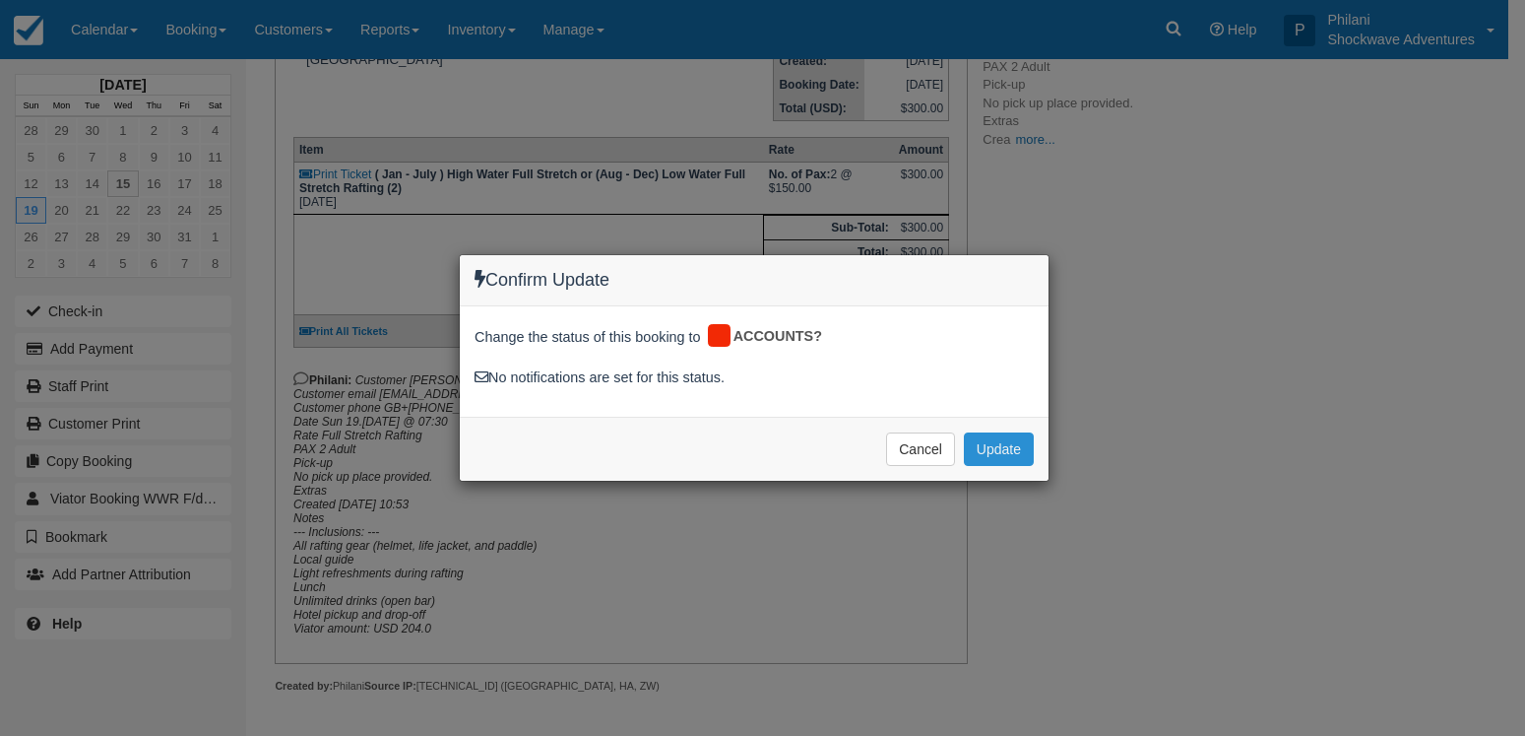
click at [978, 443] on button "Update" at bounding box center [999, 448] width 70 height 33
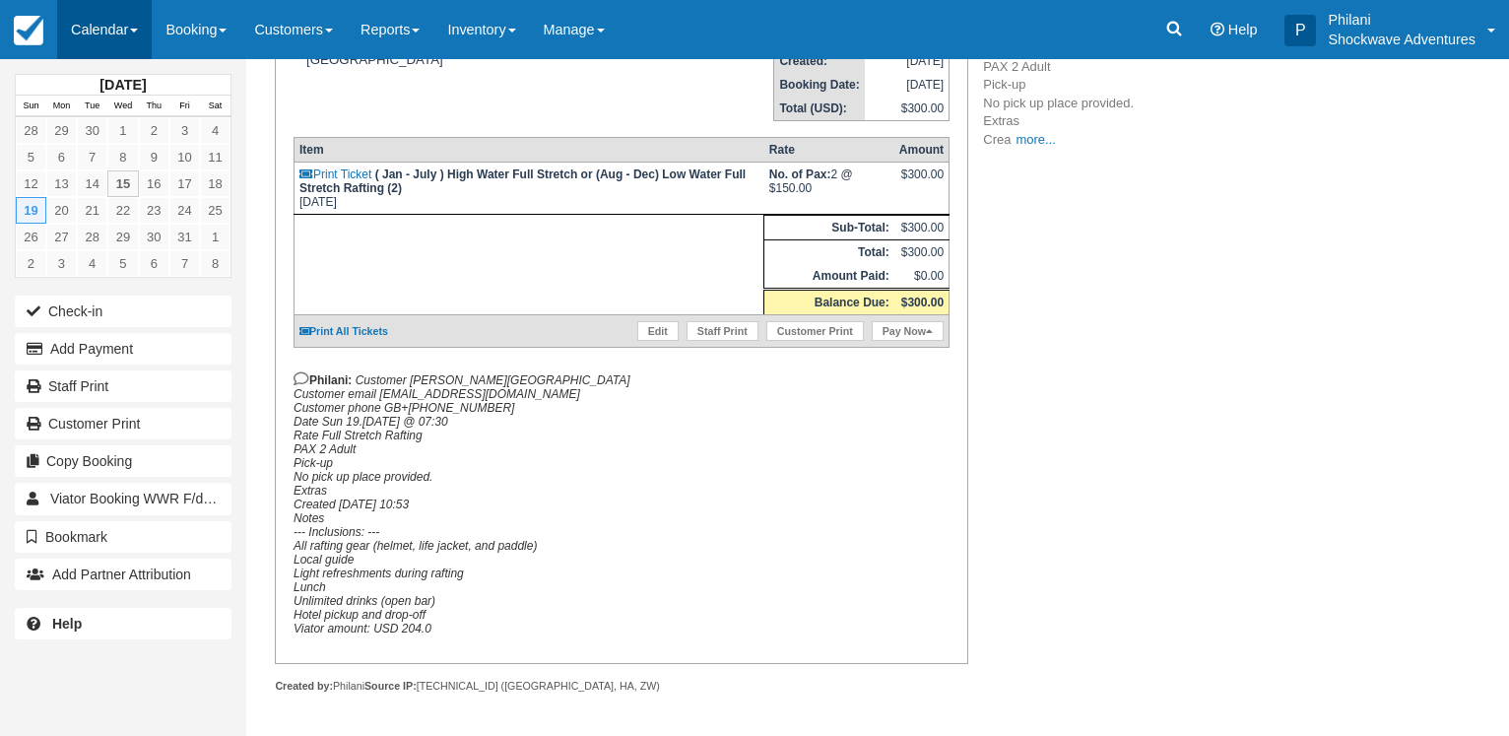
click at [93, 28] on link "Calendar" at bounding box center [104, 29] width 95 height 59
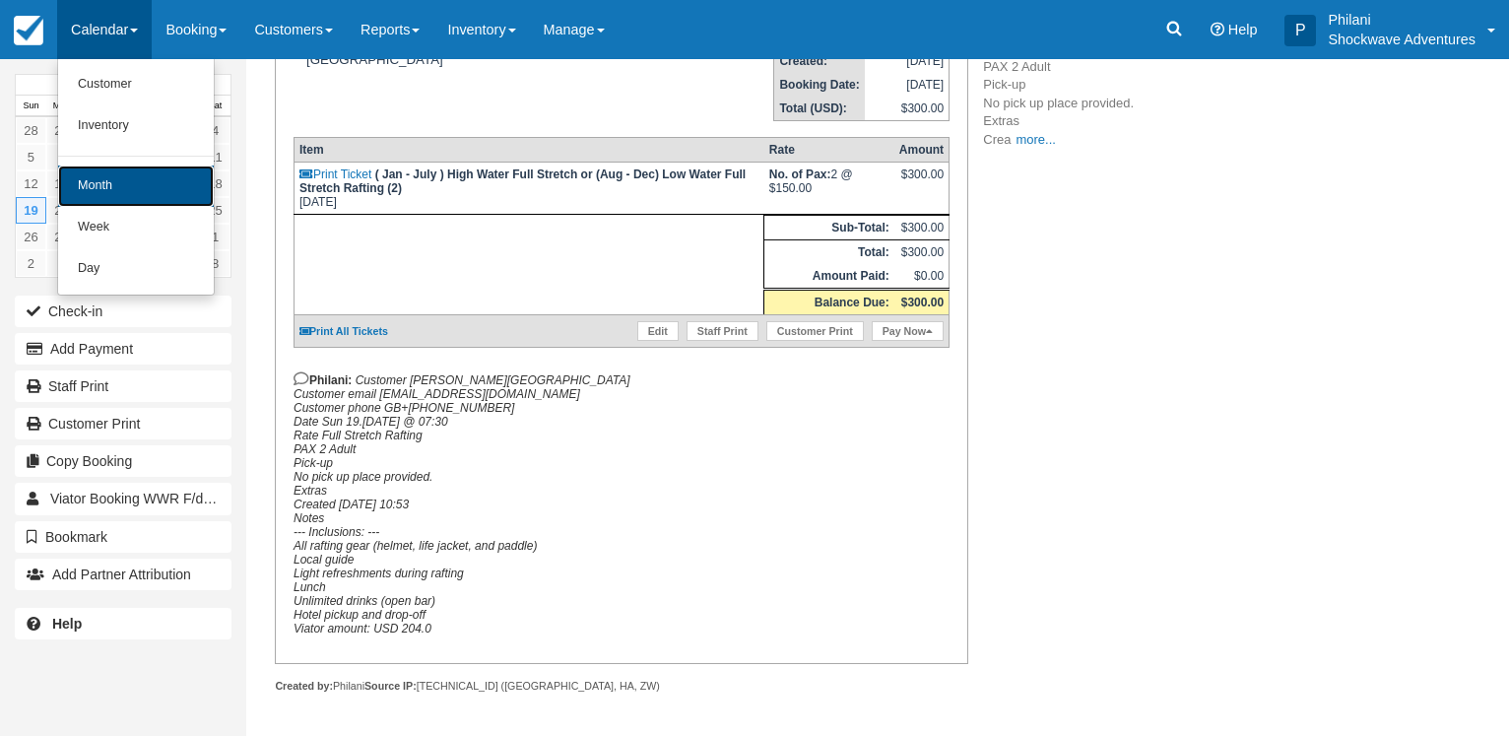
click at [105, 194] on link "Month" at bounding box center [136, 185] width 156 height 41
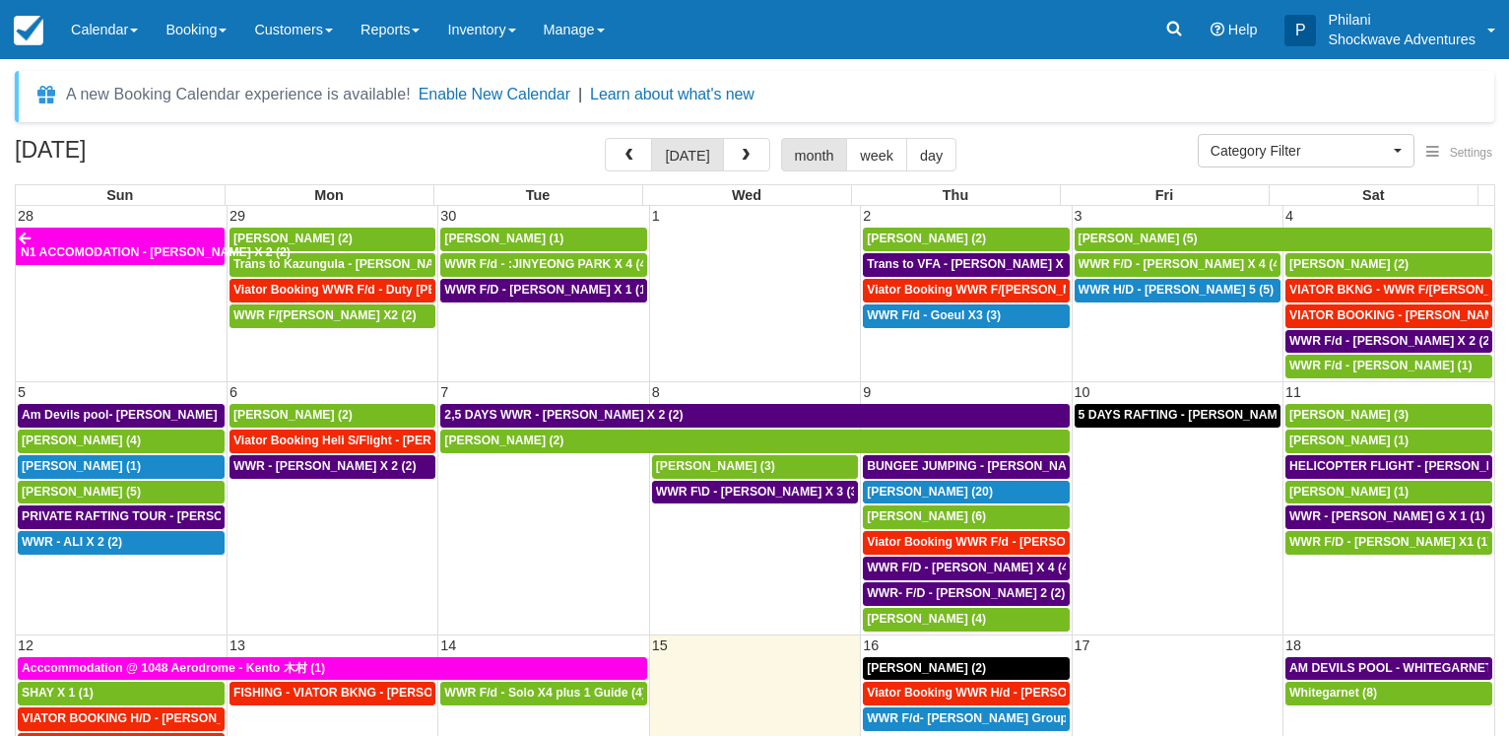
select select
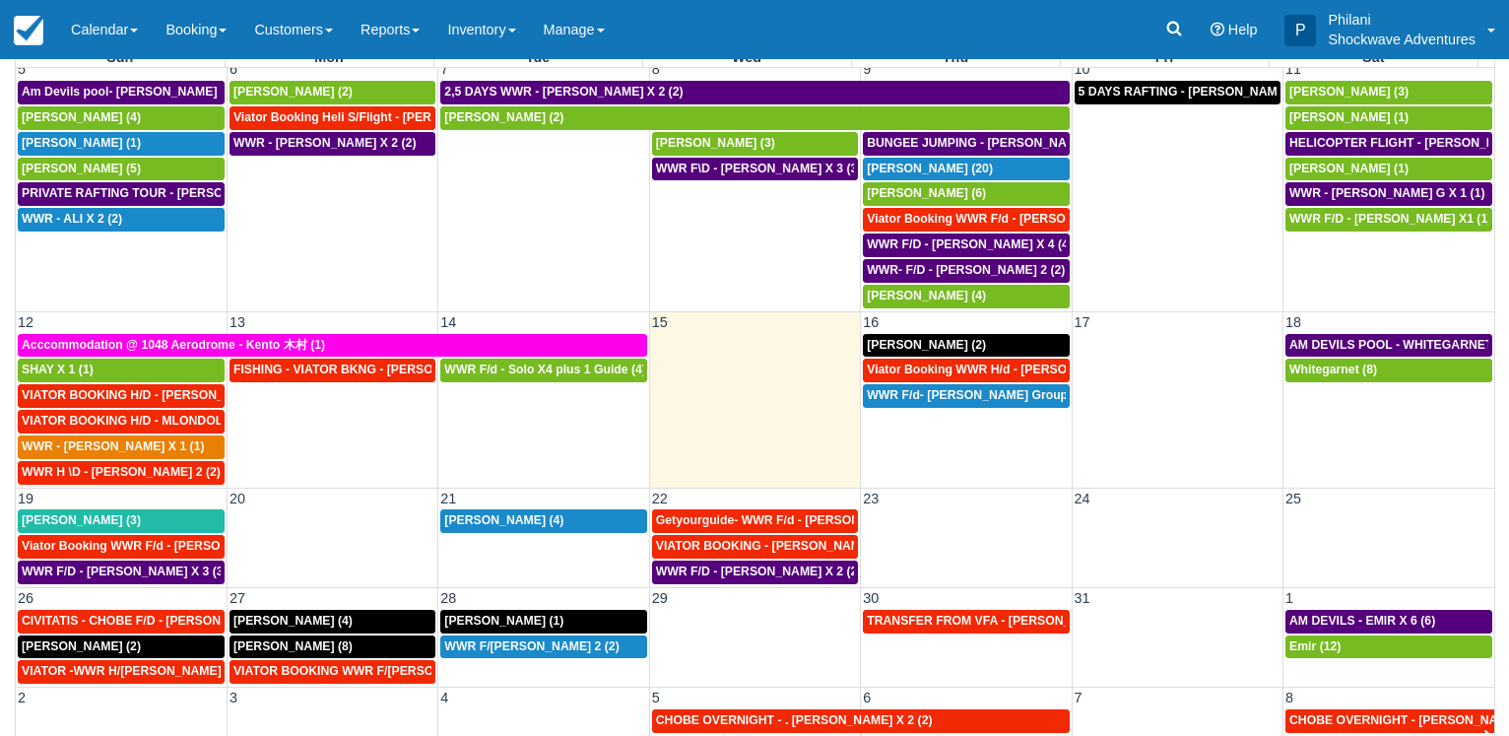
scroll to position [153, 0]
